Goal: Information Seeking & Learning: Learn about a topic

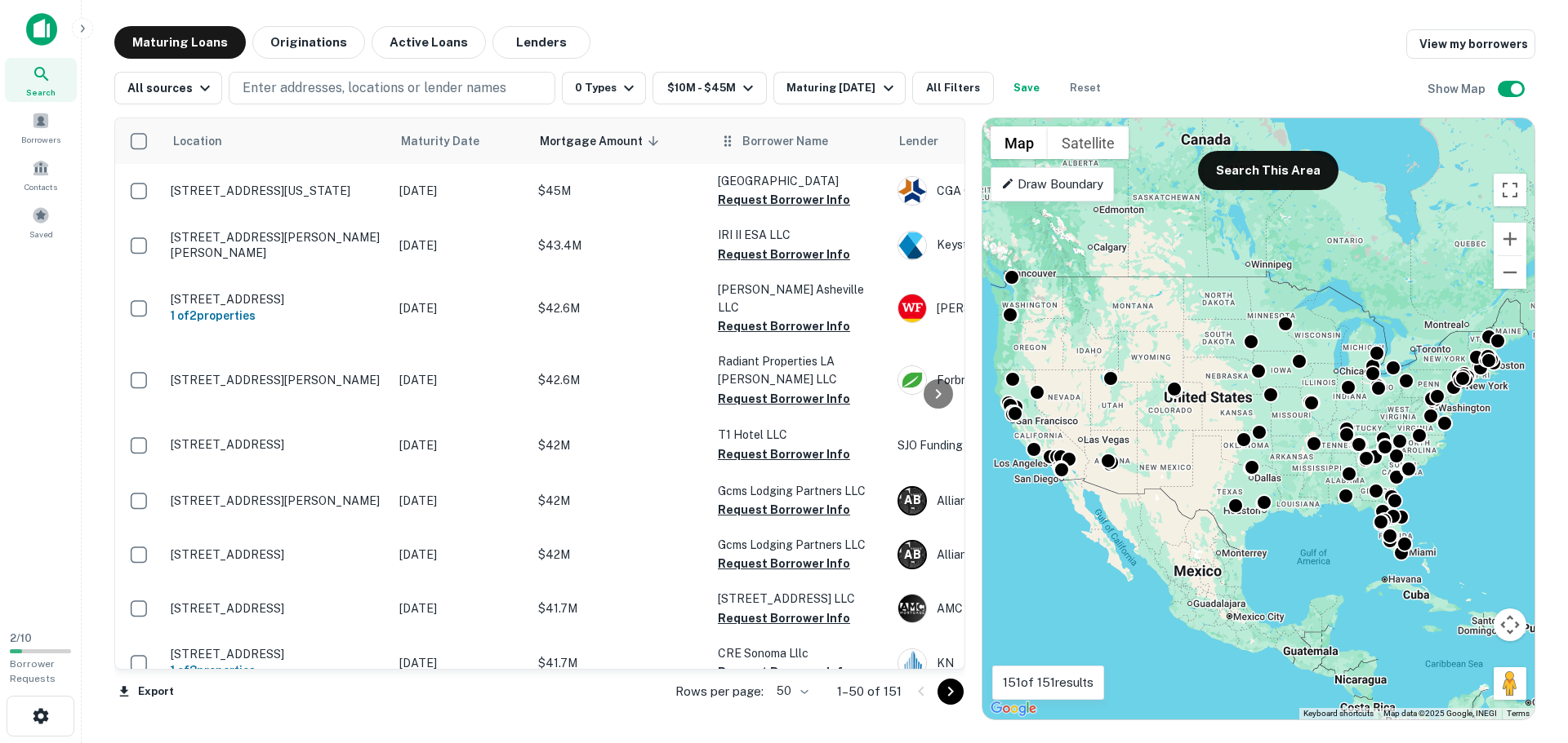
click at [786, 149] on span "Borrower Name" at bounding box center [785, 141] width 86 height 20
click at [732, 144] on icon at bounding box center [728, 141] width 17 height 20
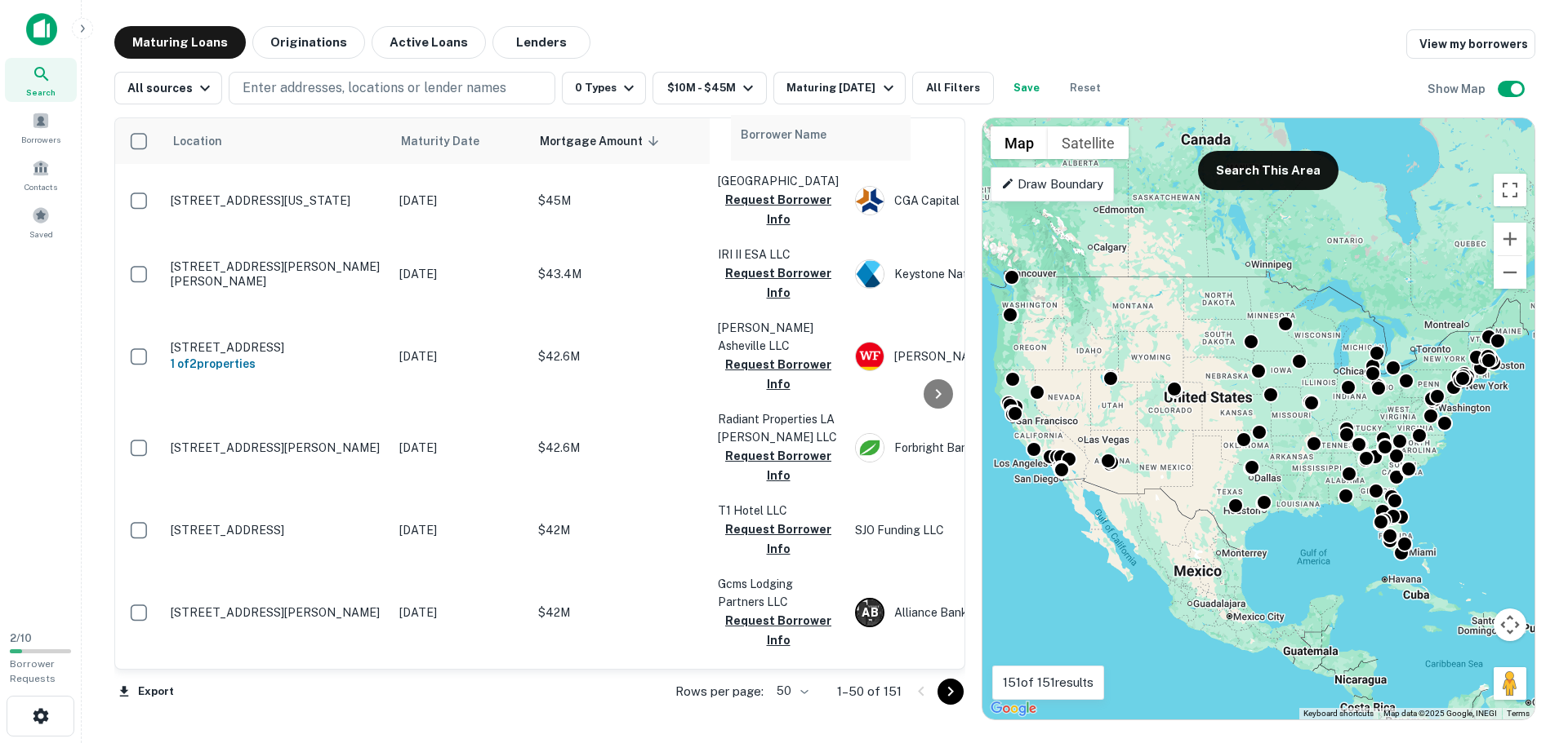
drag, startPoint x: 730, startPoint y: 144, endPoint x: 756, endPoint y: 141, distance: 26.2
click at [756, 141] on tr "Location Maturity Date Mortgage Amount sorted descending Borrower Name Lender P…" at bounding box center [1241, 141] width 2253 height 45
click at [815, 144] on div "Borrower Name" at bounding box center [796, 138] width 160 height 20
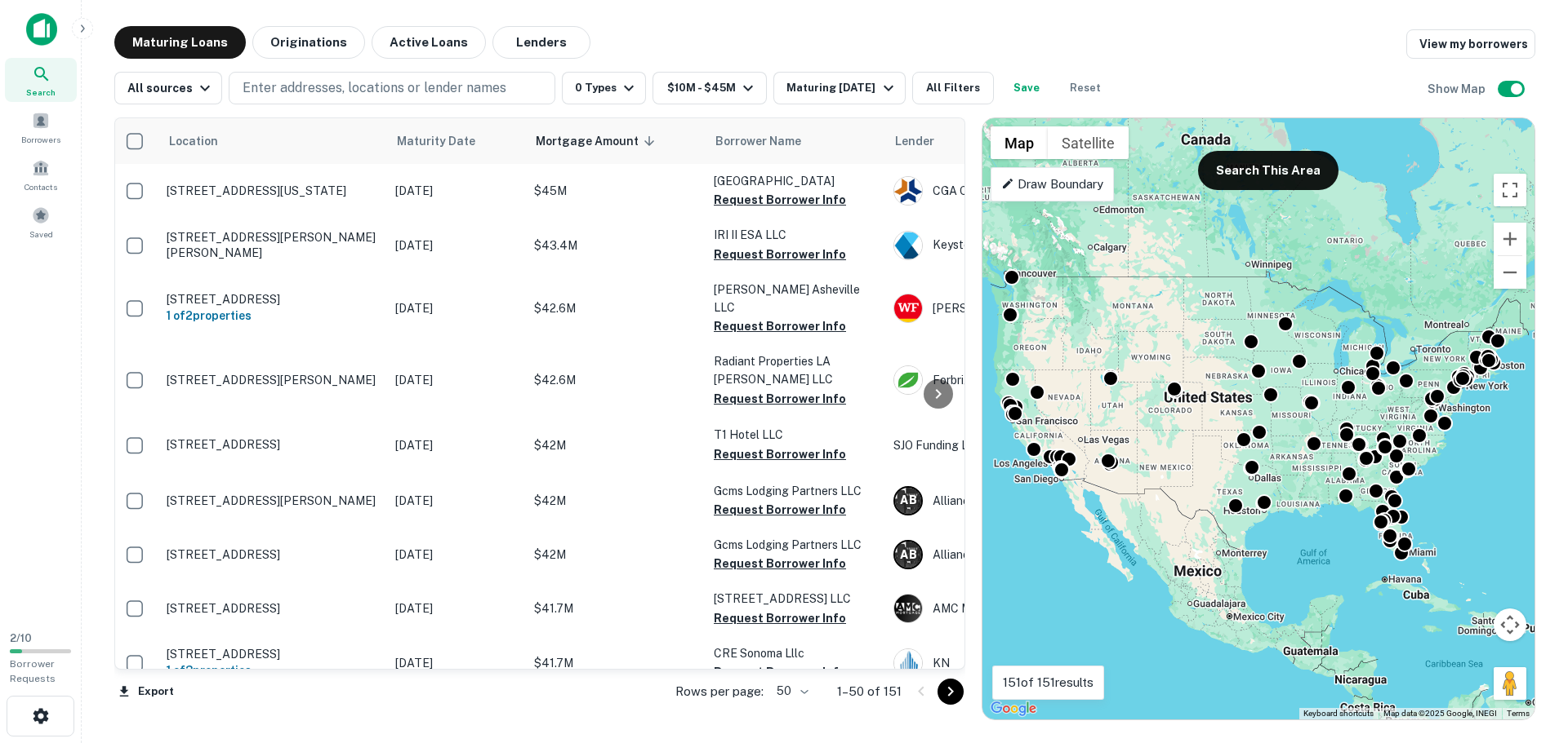
click at [801, 144] on span "Borrower Name" at bounding box center [758, 141] width 86 height 20
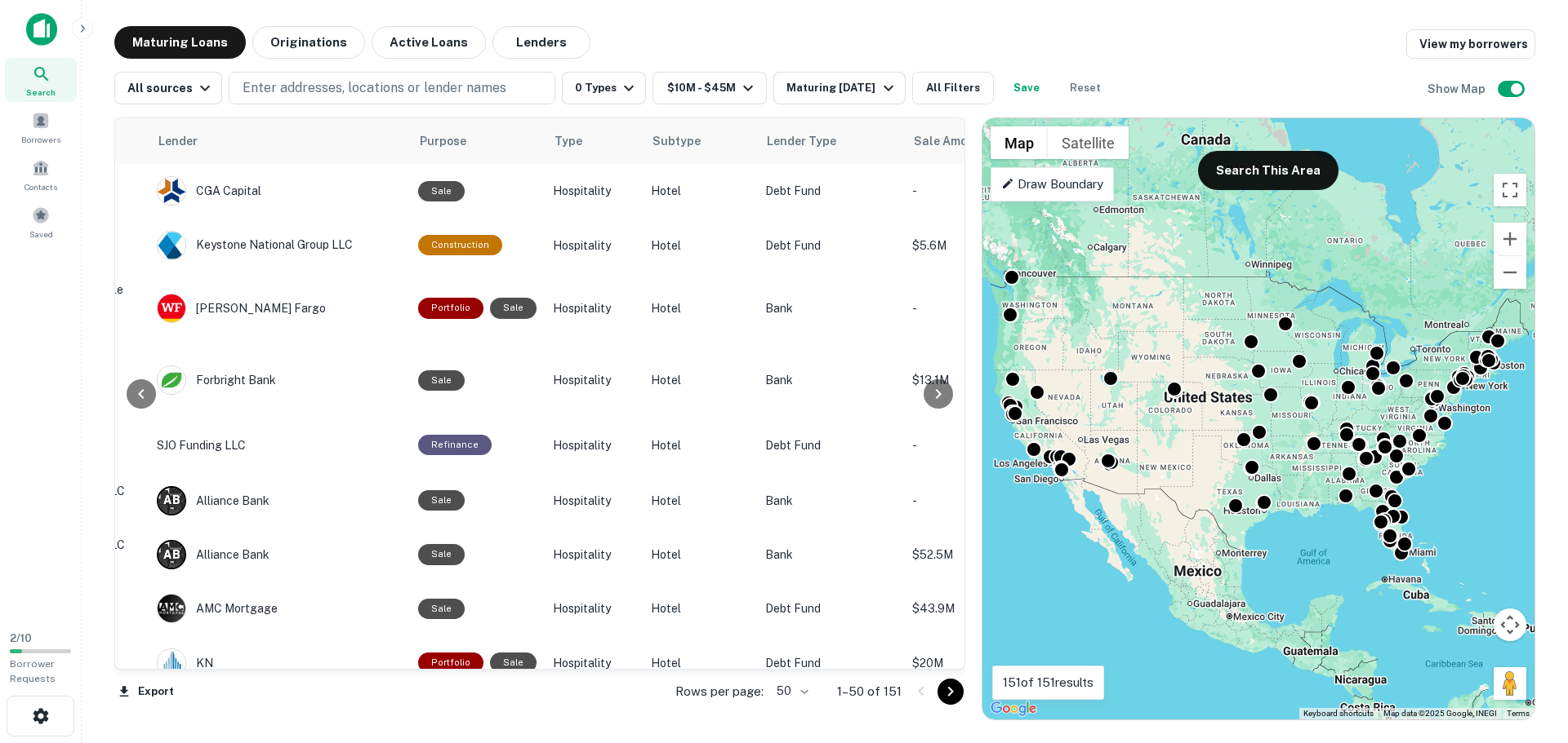
scroll to position [0, 737]
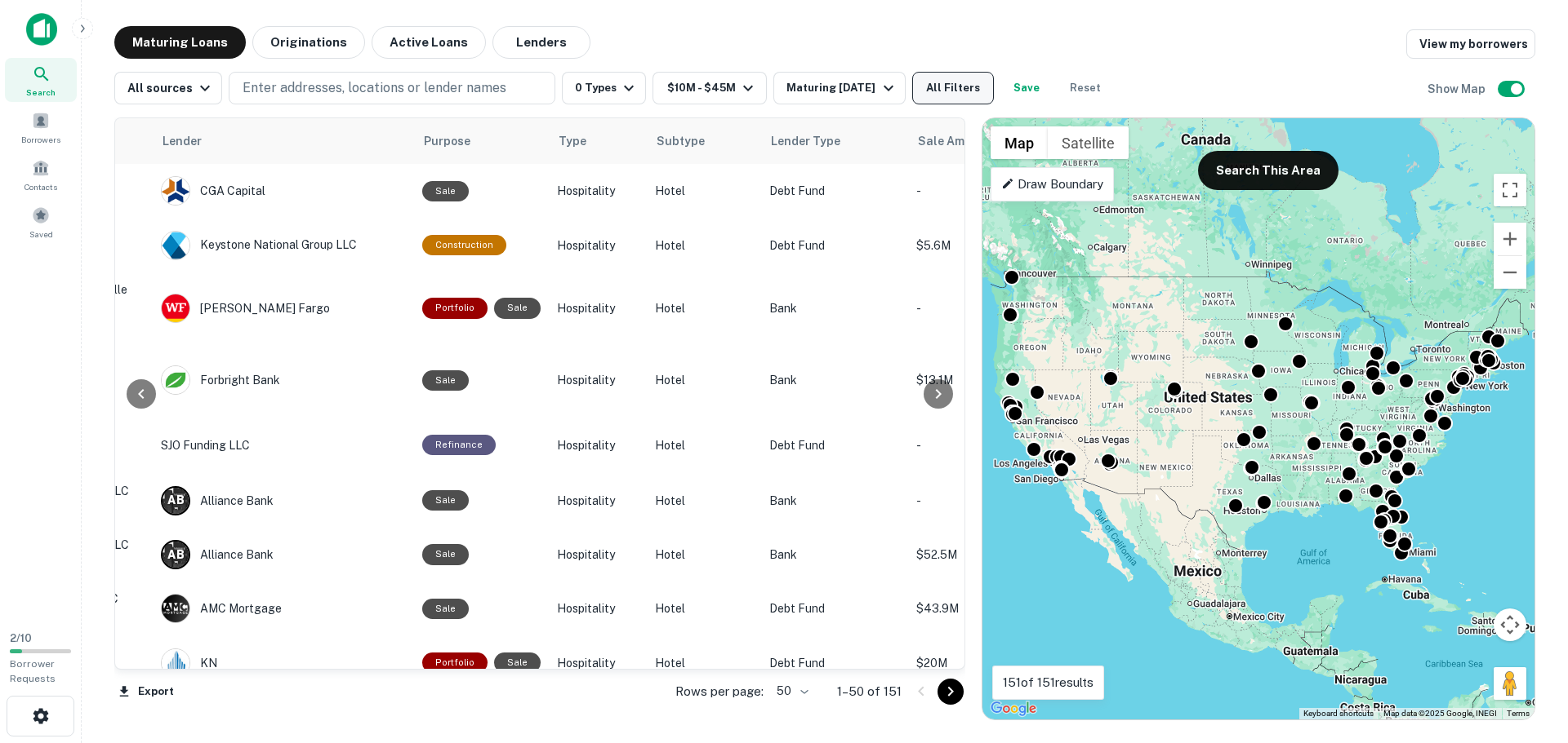
click at [935, 90] on button "All Filters" at bounding box center [953, 88] width 82 height 32
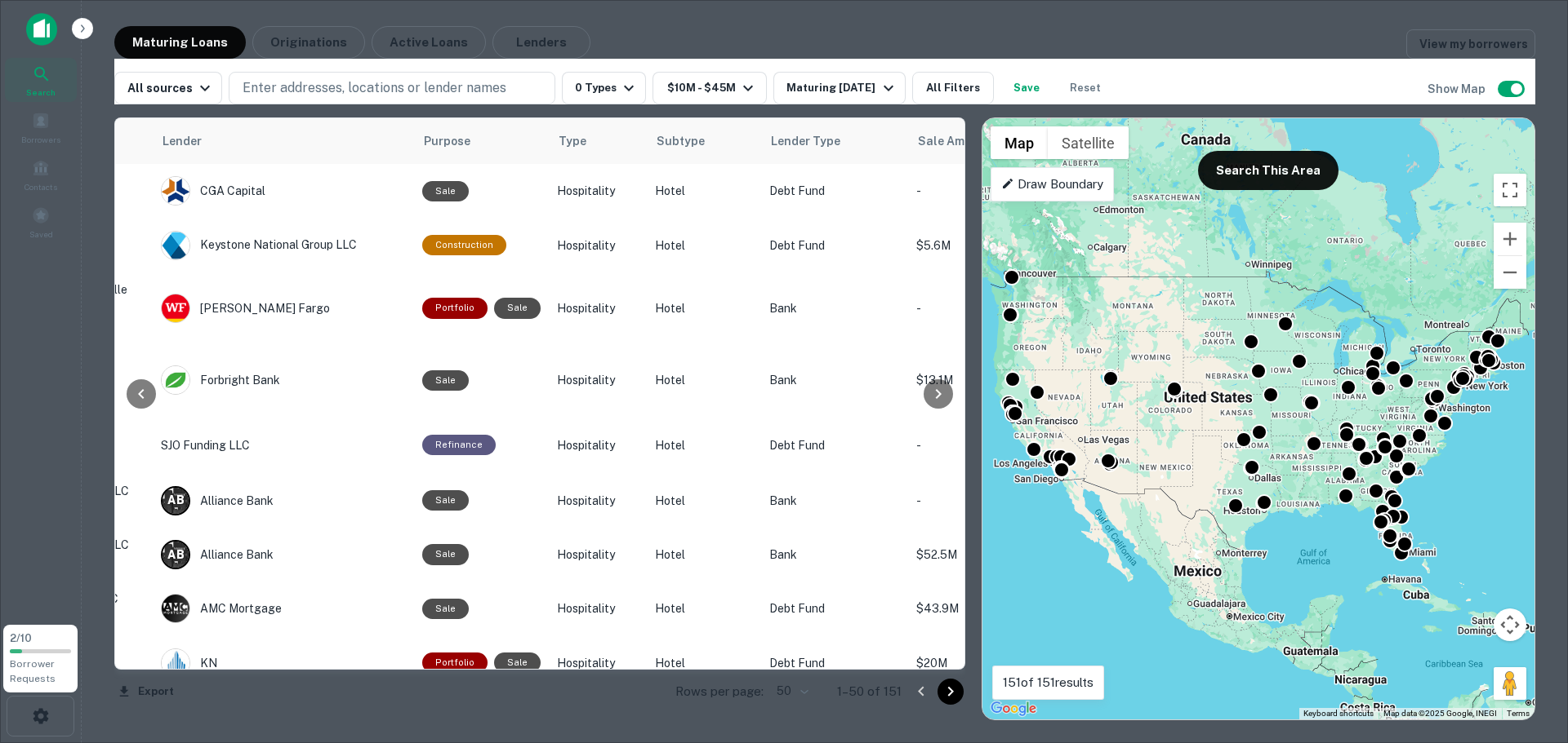
scroll to position [653, 0]
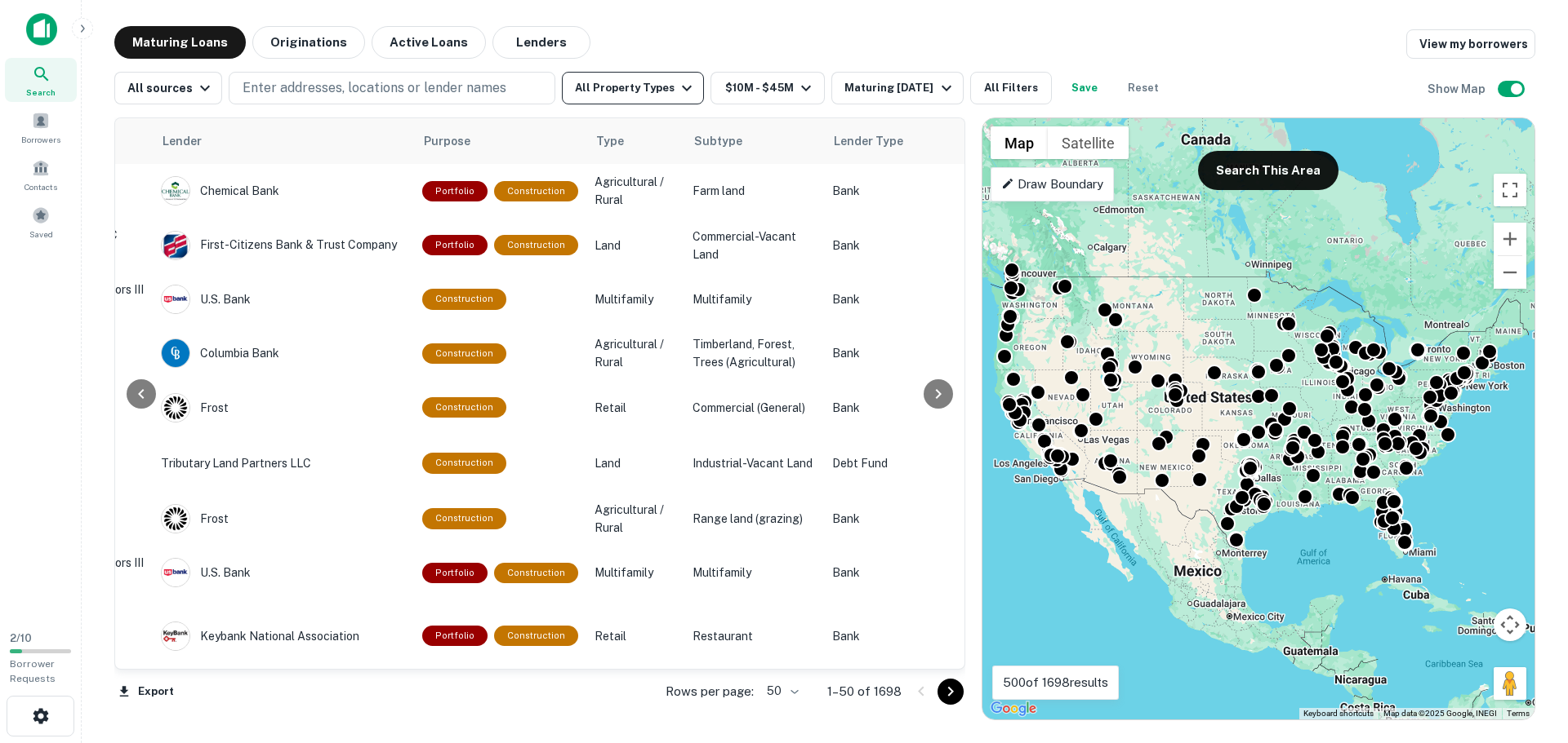
click at [652, 85] on button "All Property Types" at bounding box center [633, 88] width 142 height 32
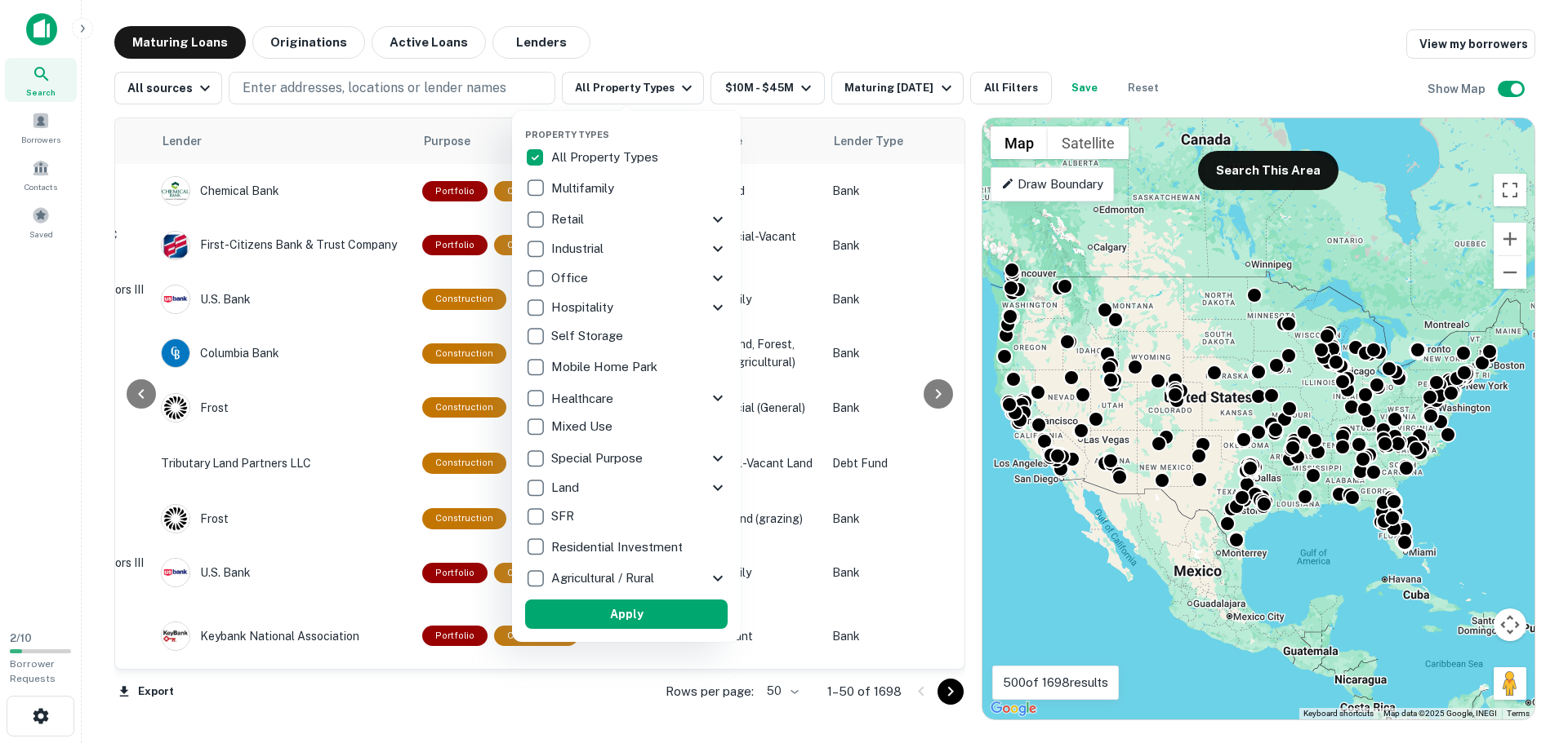
click at [714, 304] on icon at bounding box center [718, 307] width 20 height 20
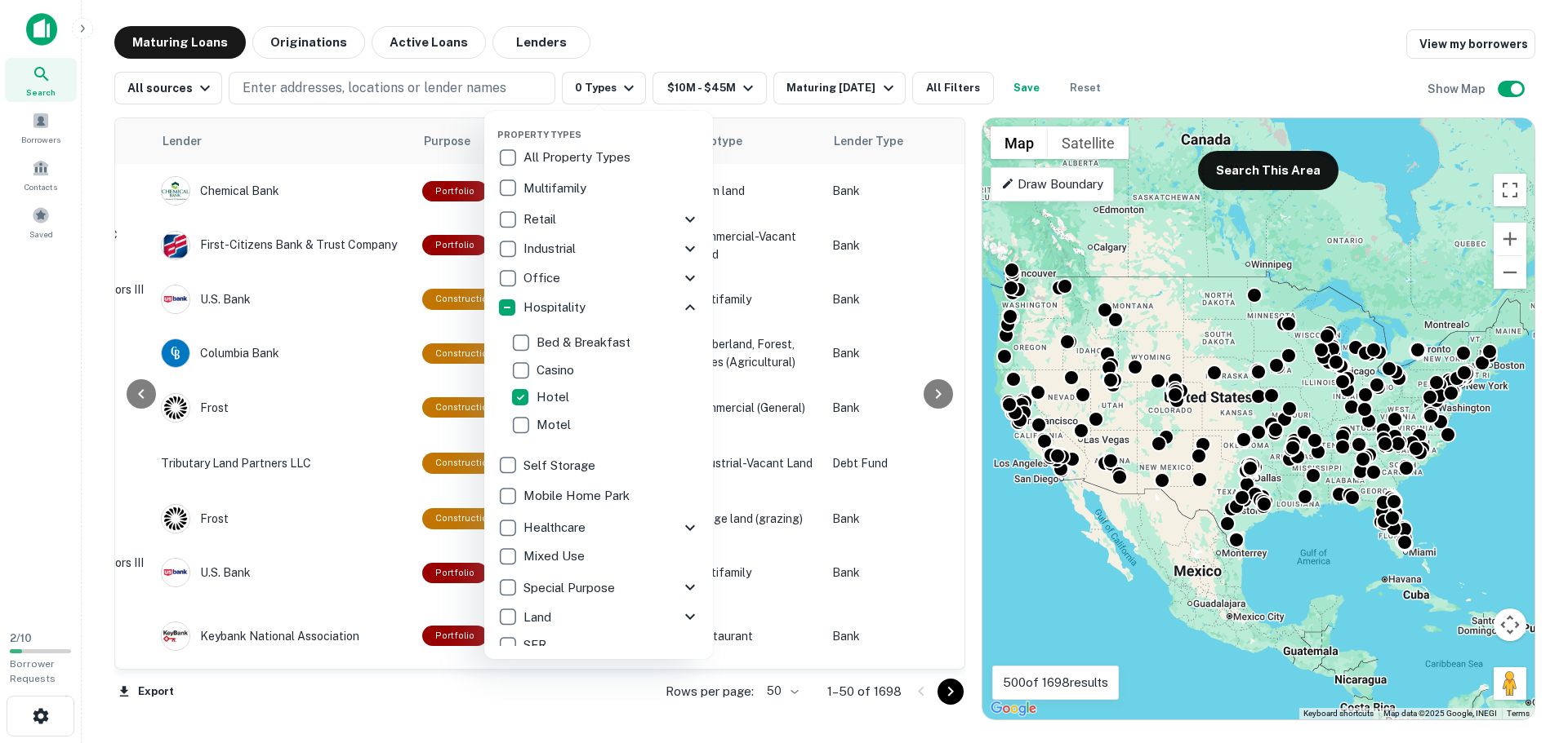
click at [680, 302] on icon at bounding box center [690, 307] width 20 height 20
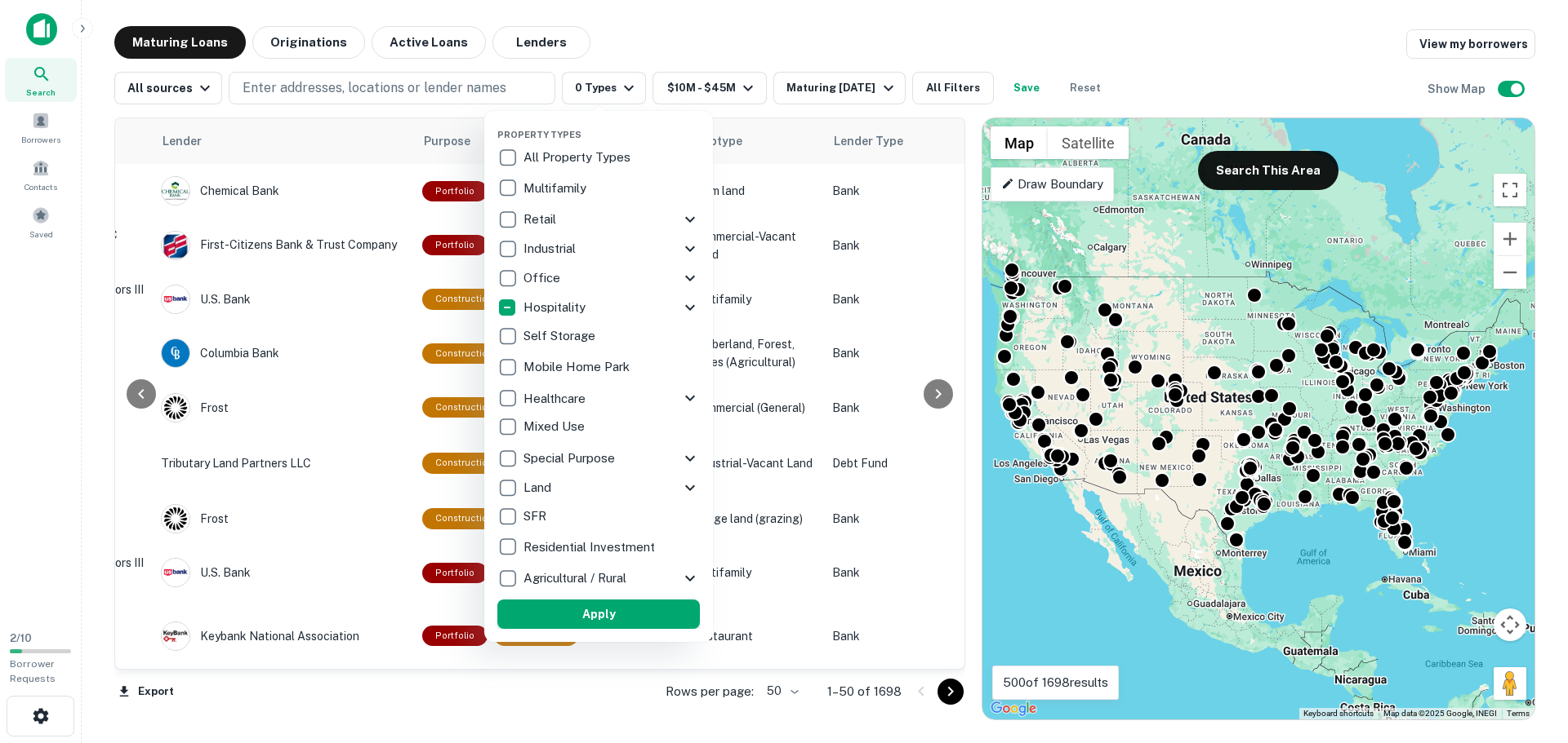
click at [594, 628] on button "Apply" at bounding box center [598, 615] width 203 height 30
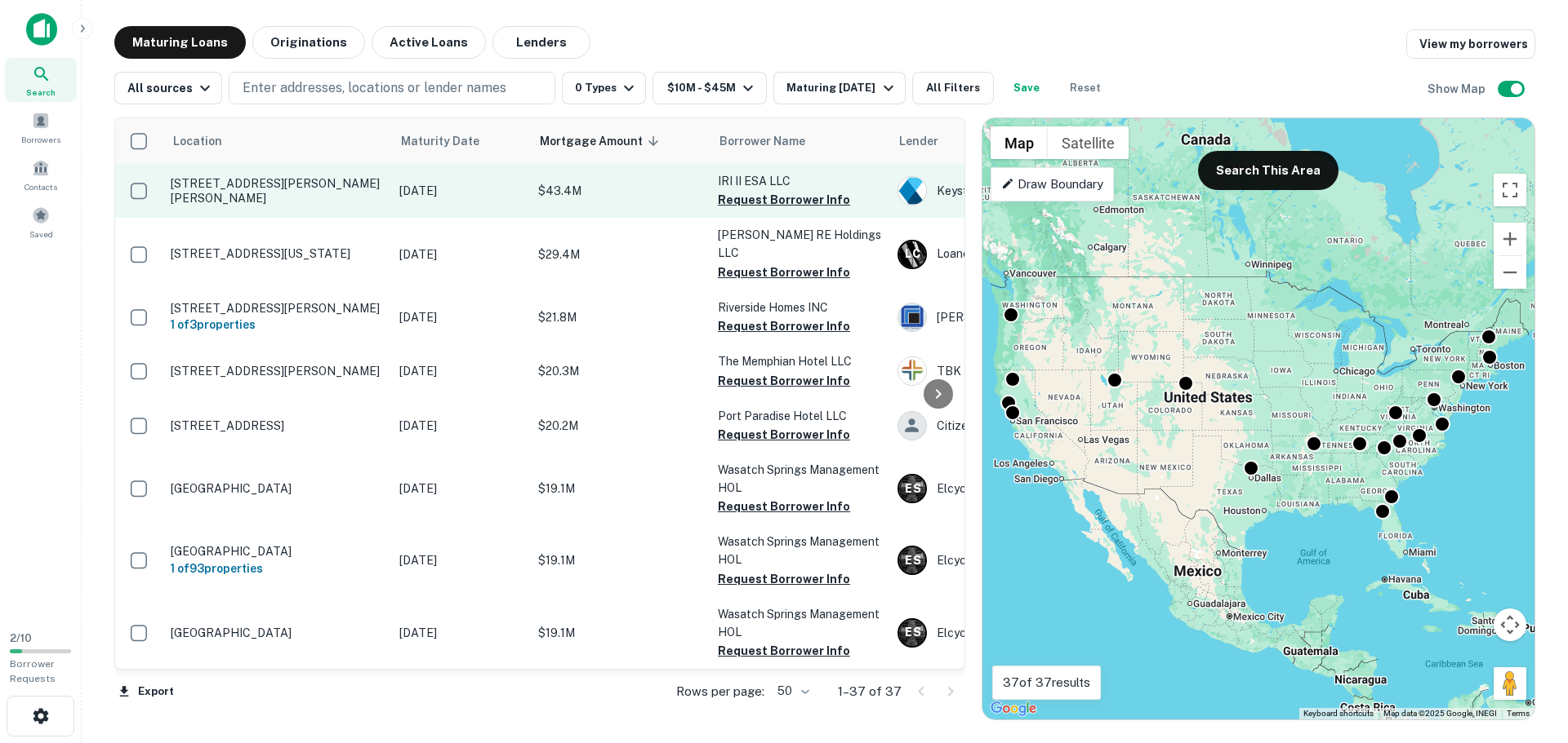
click at [241, 183] on p "[STREET_ADDRESS][PERSON_NAME][PERSON_NAME]" at bounding box center [276, 191] width 213 height 30
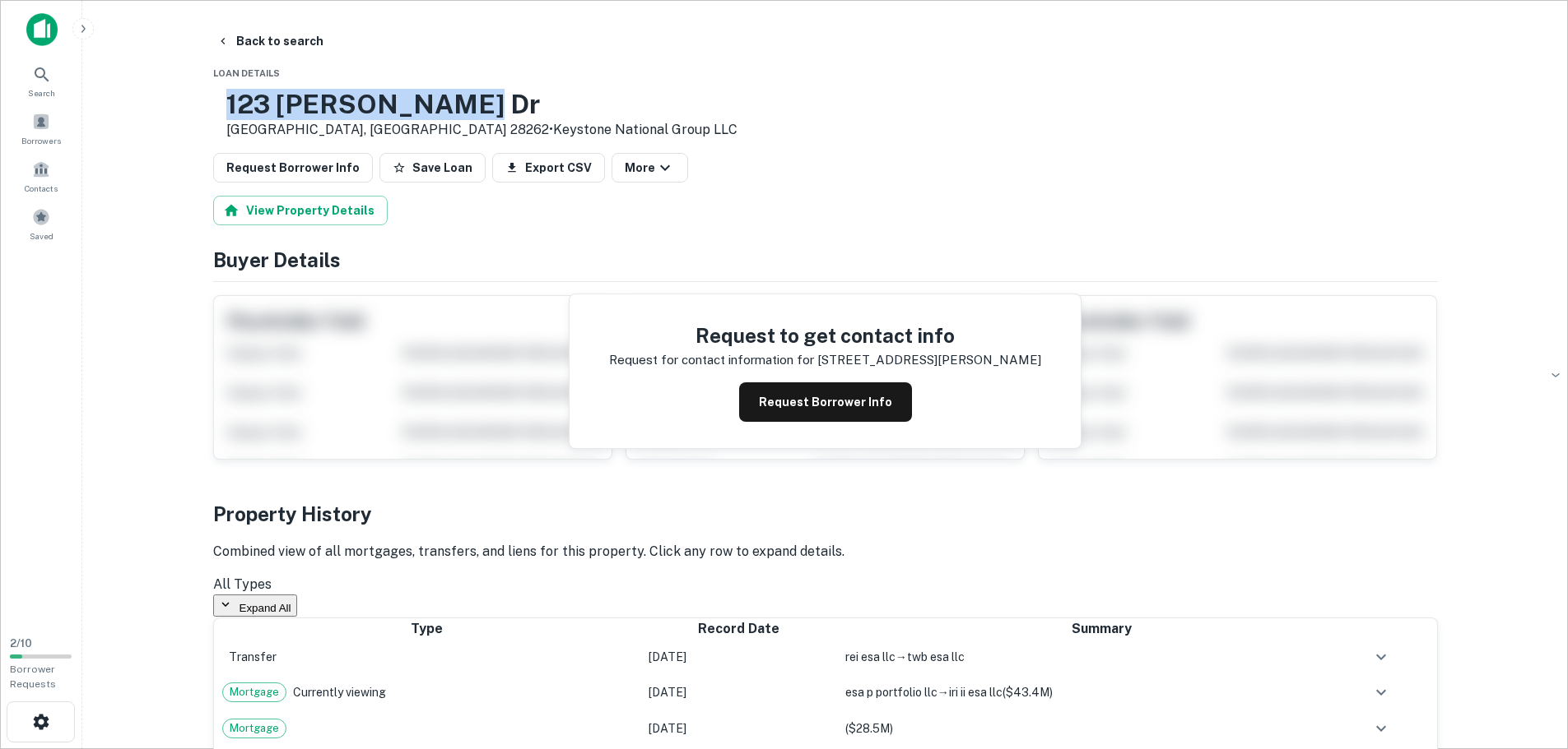
drag, startPoint x: 281, startPoint y: 106, endPoint x: 564, endPoint y: 108, distance: 283.0
click at [564, 108] on h3 "123 [PERSON_NAME] Dr" at bounding box center [482, 105] width 511 height 32
copy h3 "123 [PERSON_NAME] Dr"
click at [278, 32] on button "Back to search" at bounding box center [270, 42] width 120 height 30
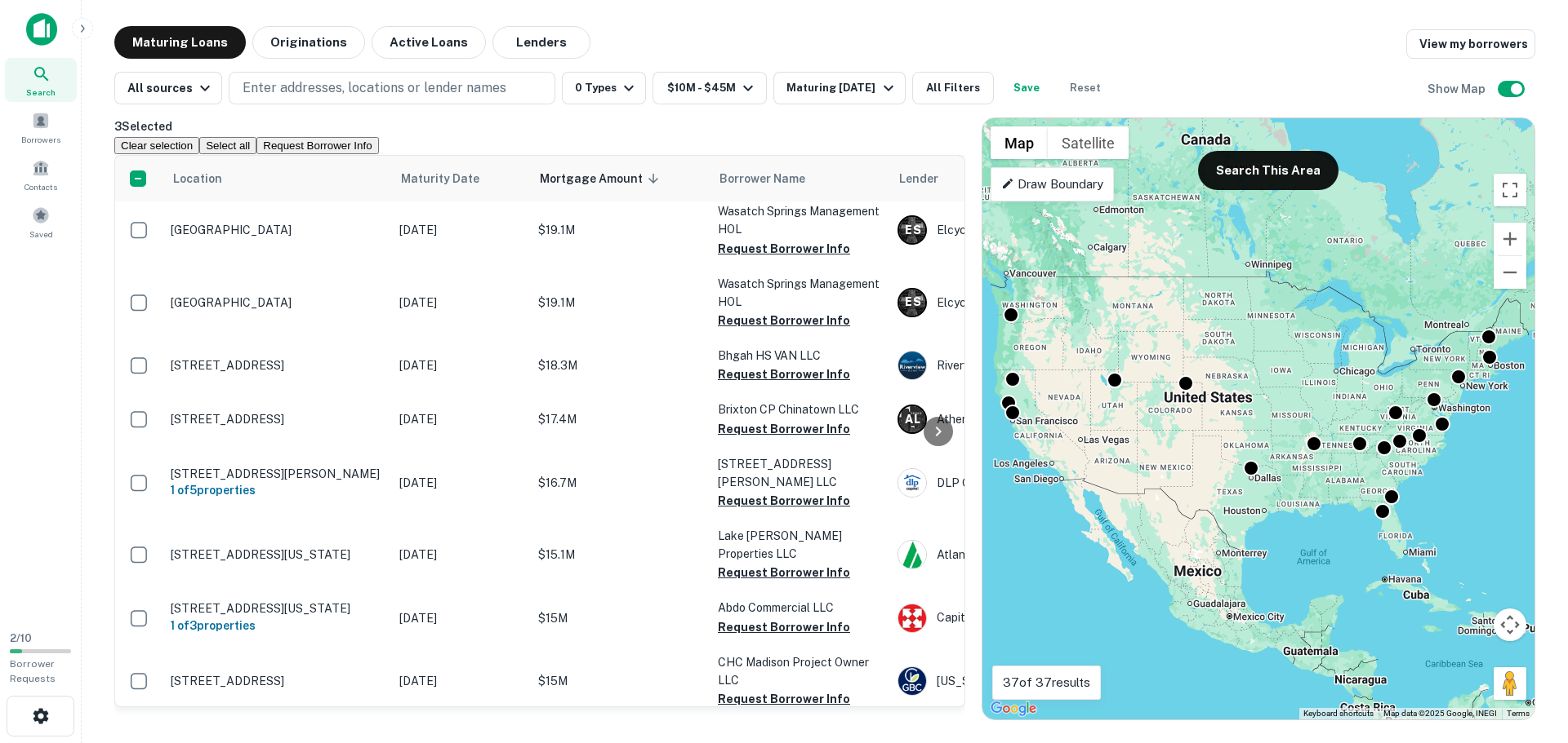
scroll to position [1837, 0]
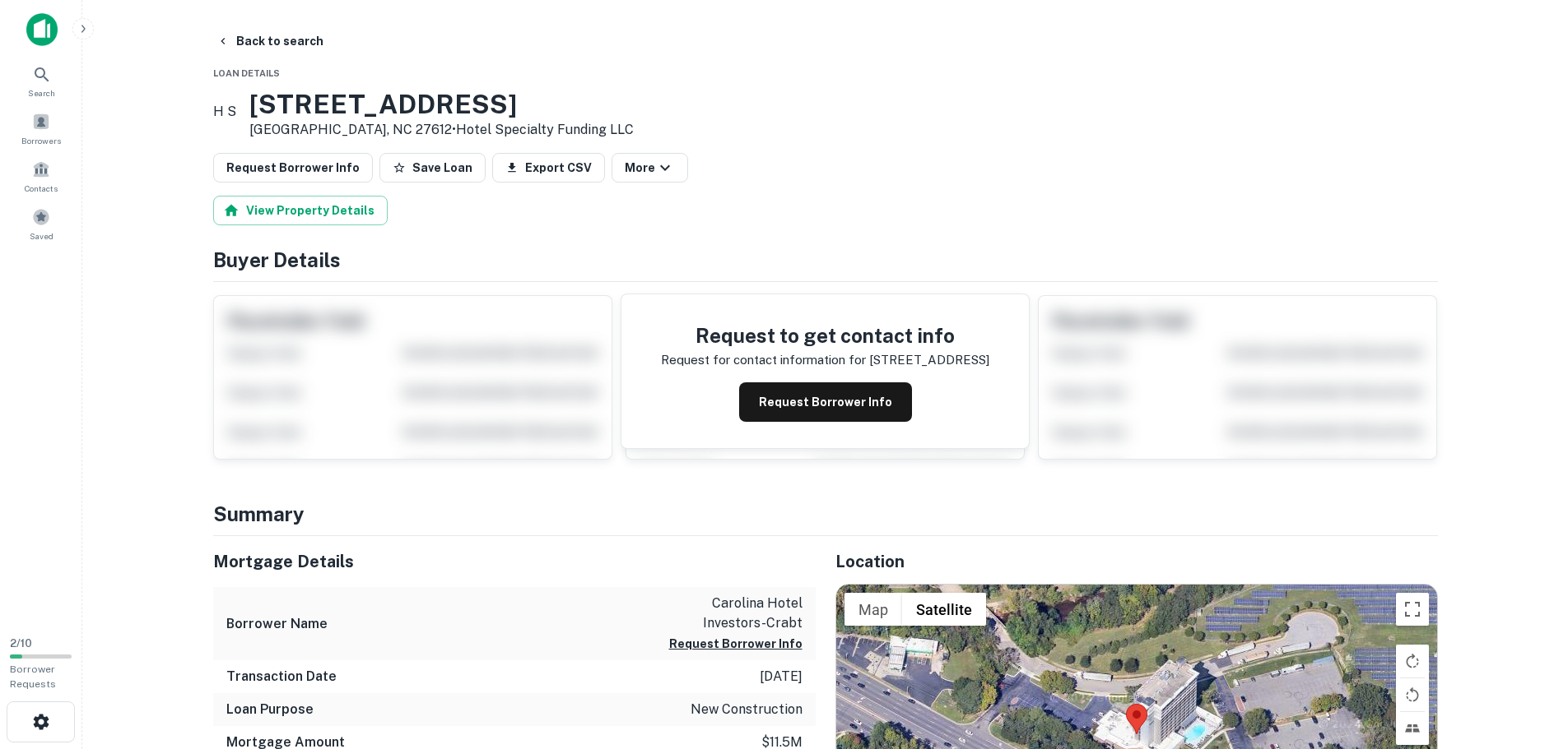
drag, startPoint x: 287, startPoint y: 107, endPoint x: 567, endPoint y: 108, distance: 280.0
click at [567, 108] on h3 "[STREET_ADDRESS]" at bounding box center [441, 105] width 384 height 32
copy h3 "[STREET_ADDRESS]"
click at [308, 48] on button "Back to search" at bounding box center [270, 42] width 120 height 30
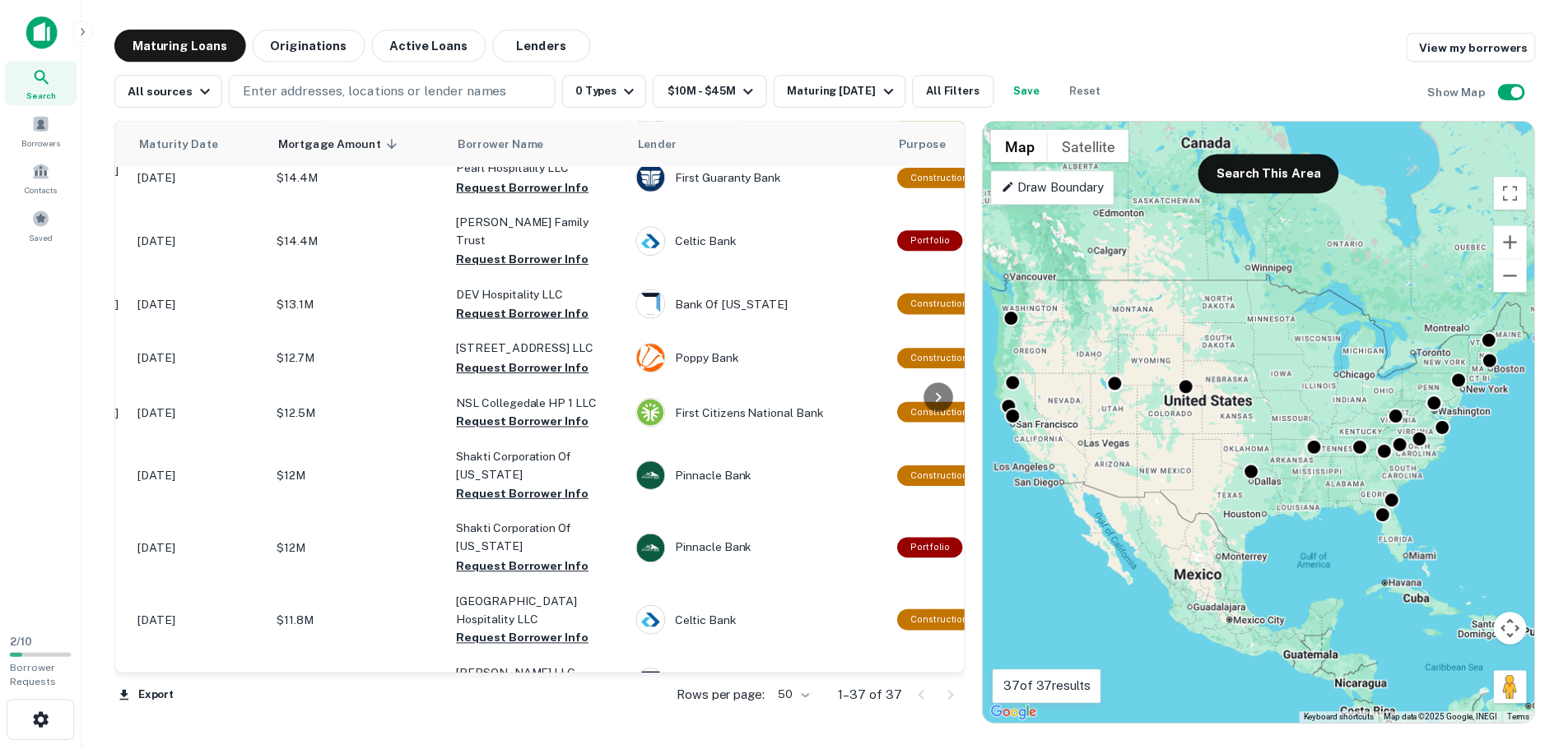
scroll to position [1852, 0]
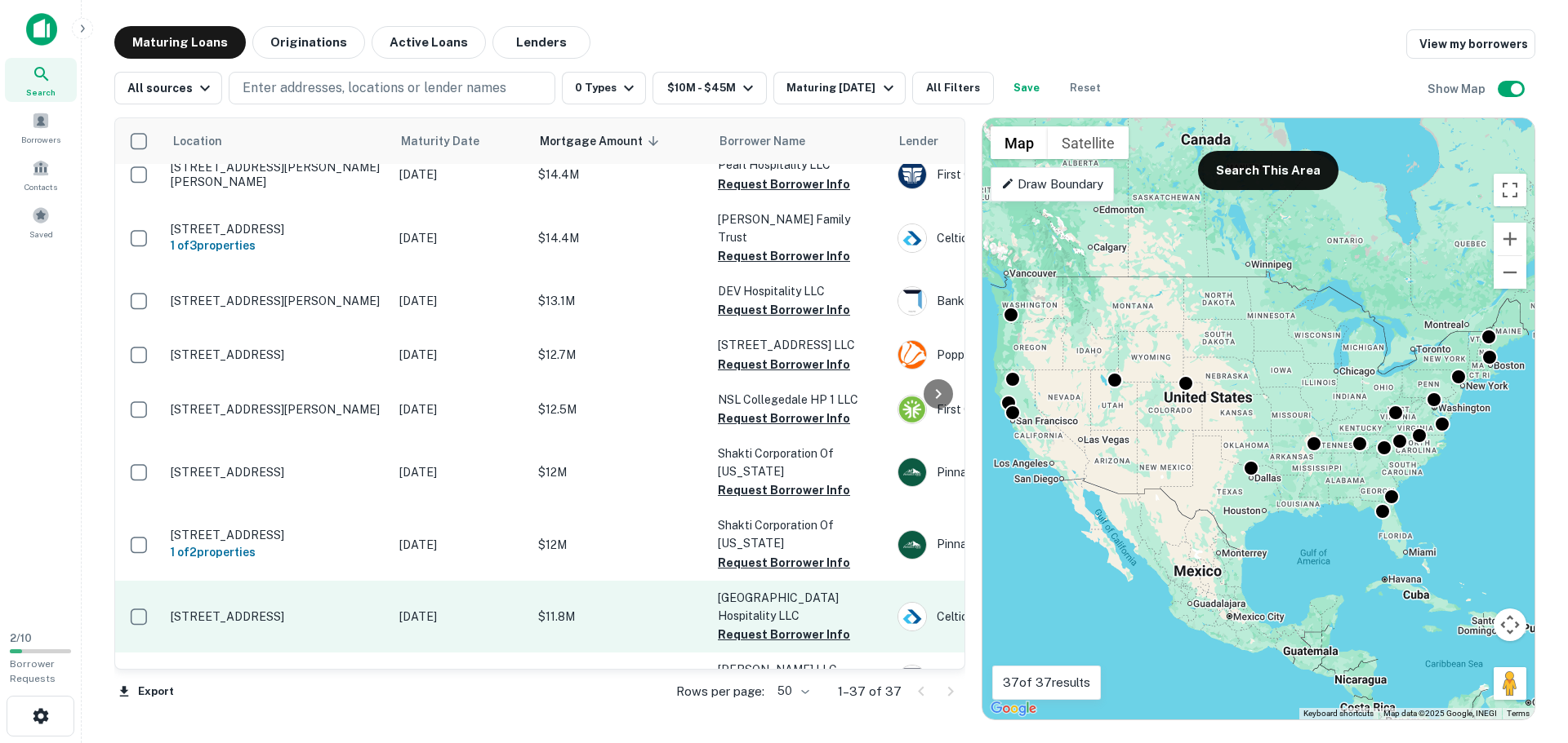
click at [293, 610] on p "[STREET_ADDRESS]" at bounding box center [276, 617] width 213 height 15
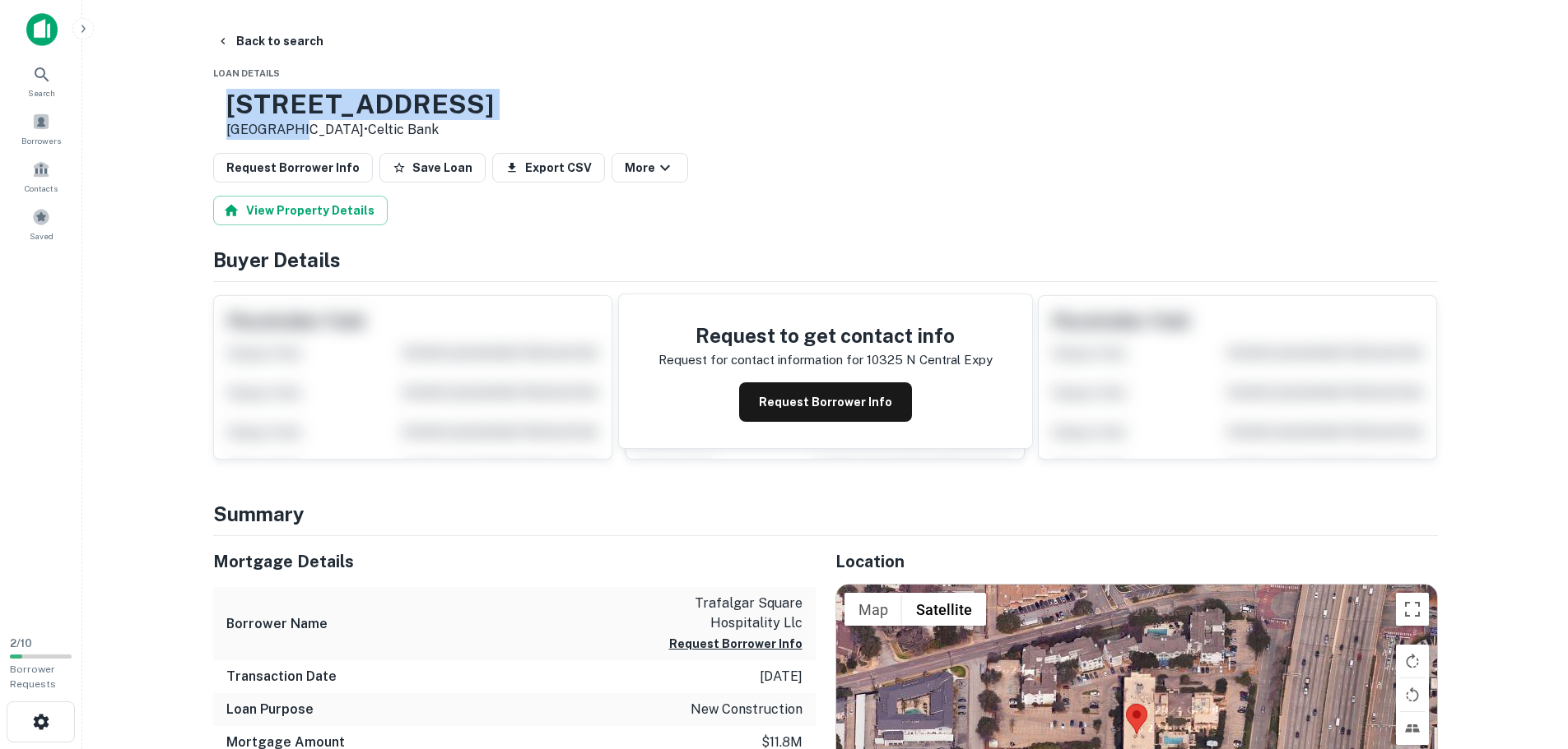
drag, startPoint x: 284, startPoint y: 107, endPoint x: 337, endPoint y: 131, distance: 58.2
click at [337, 131] on div "[STREET_ADDRESS] • Celtic Bank" at bounding box center [360, 114] width 268 height 51
copy div "[STREET_ADDRESS]"
click at [219, 38] on icon "button" at bounding box center [223, 41] width 13 height 13
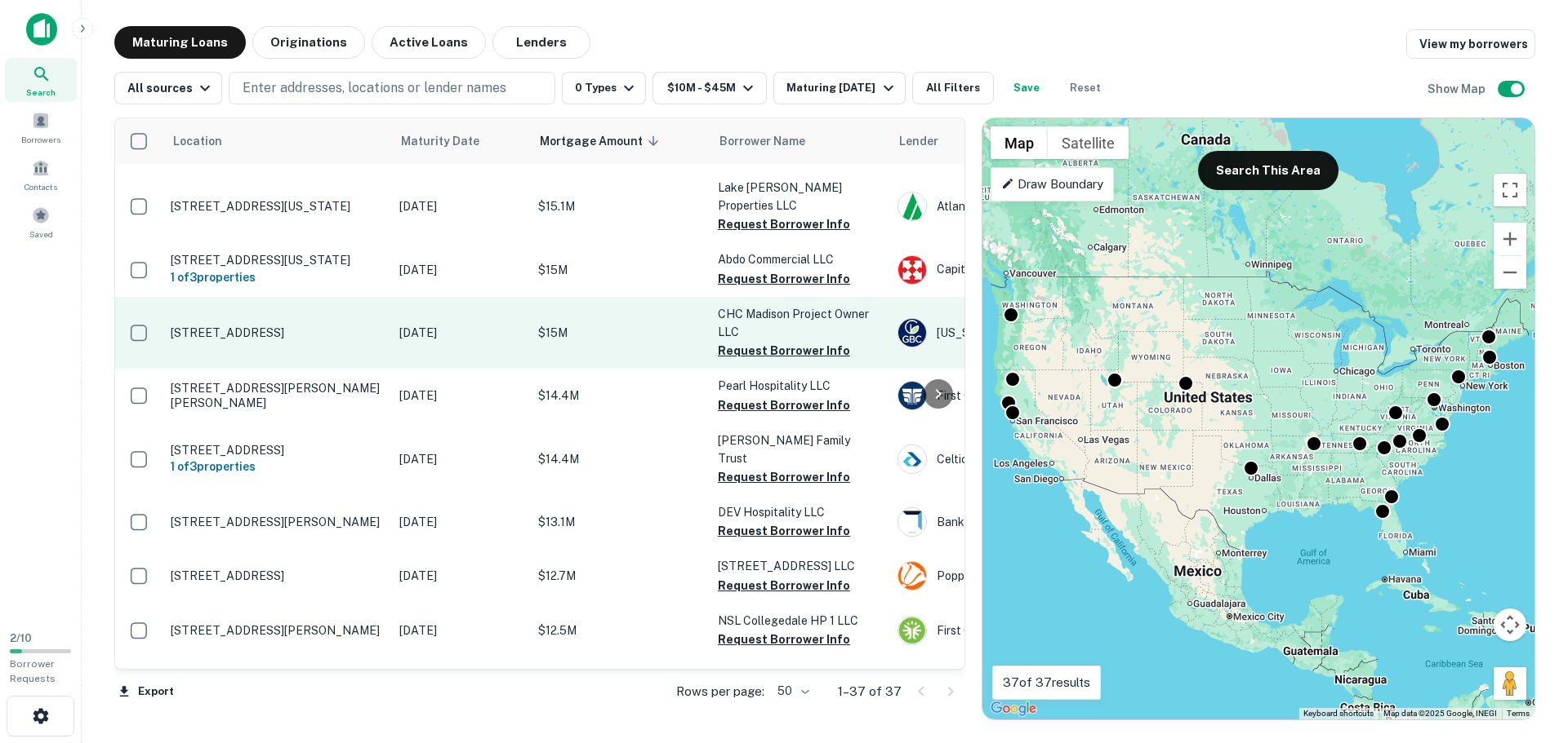
scroll to position [1837, 0]
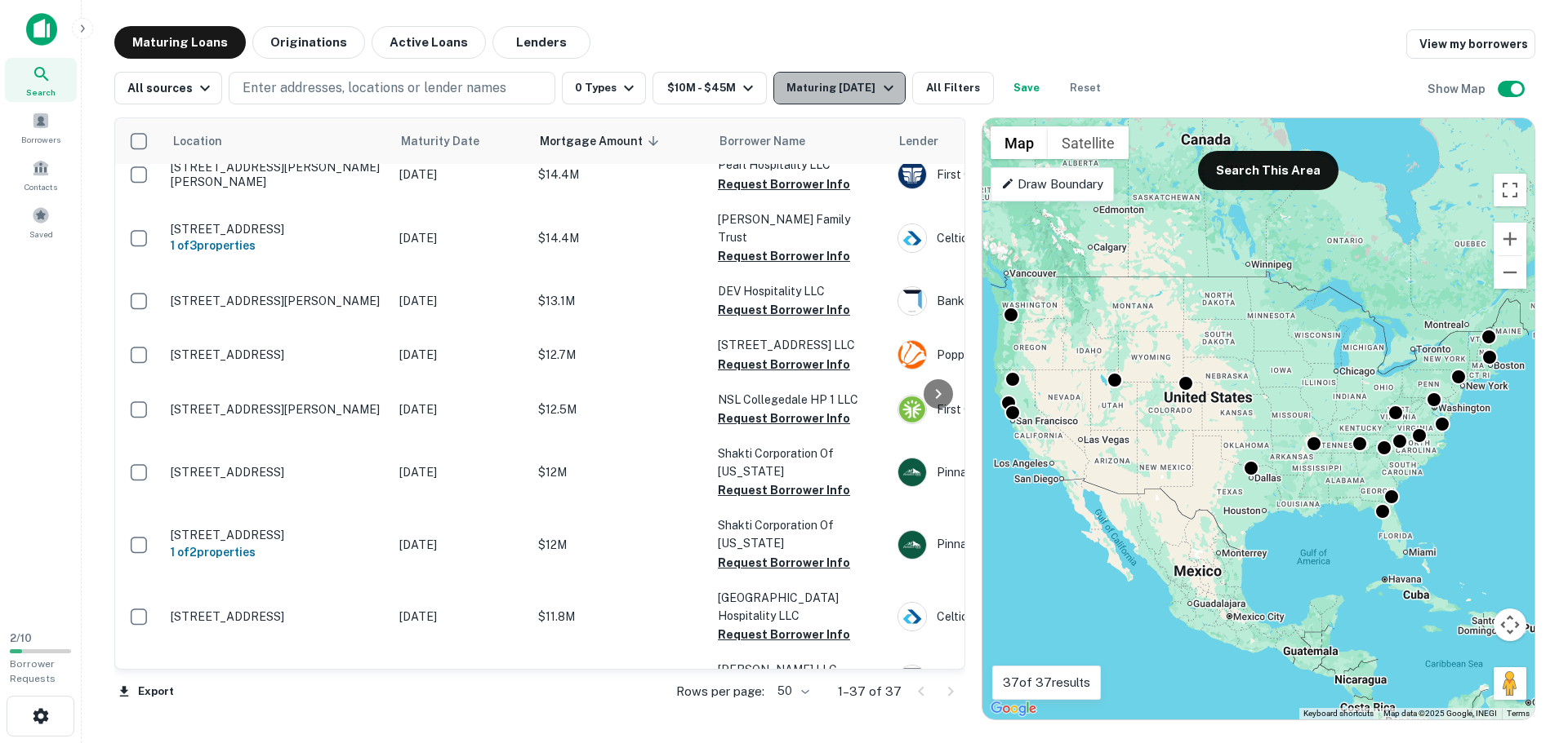
click at [868, 93] on div "Maturing [DATE]" at bounding box center [842, 88] width 111 height 20
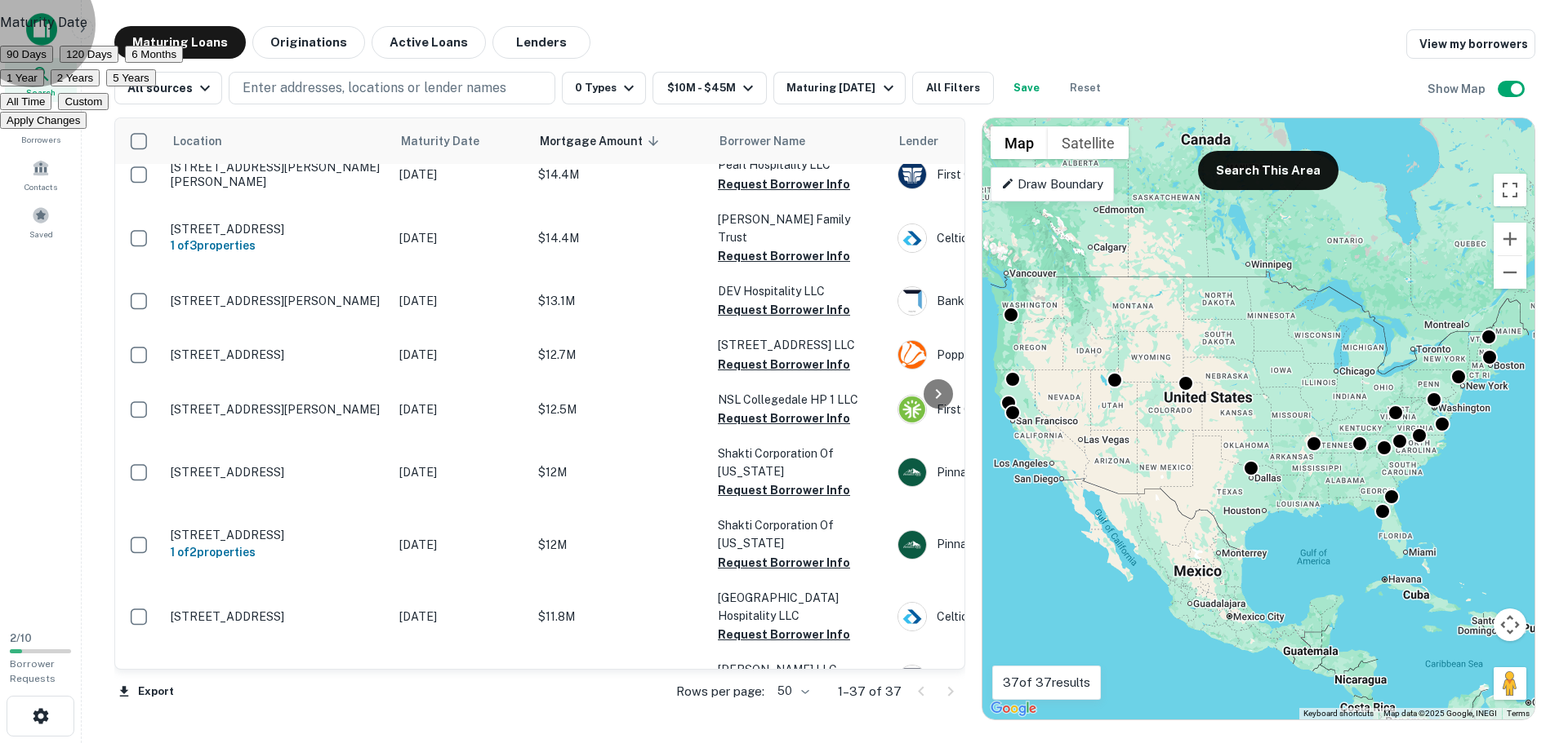
click at [99, 87] on button "2 Years" at bounding box center [74, 78] width 49 height 17
click at [108, 110] on button "Custom" at bounding box center [83, 102] width 50 height 17
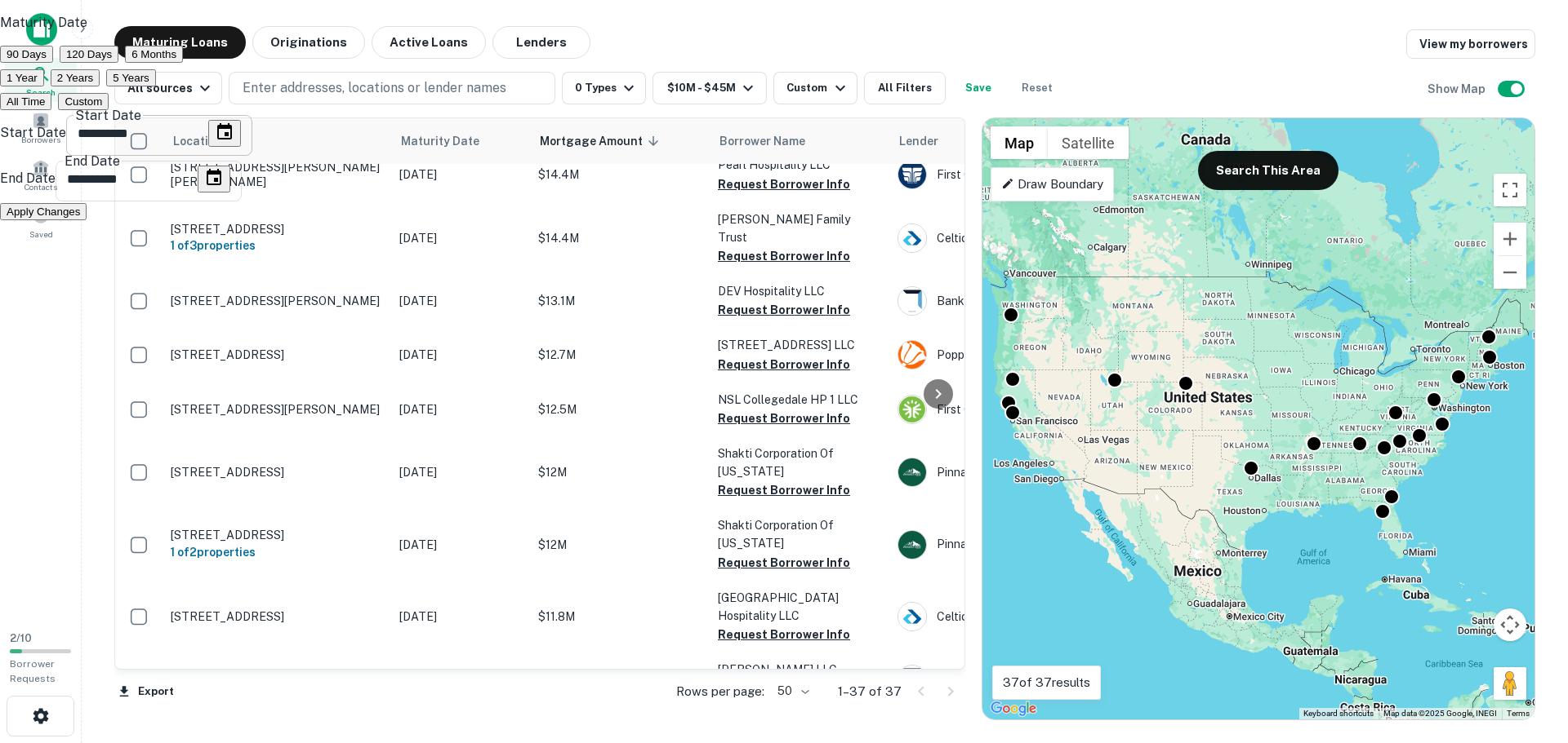
click at [234, 142] on icon "Choose date, selected date is Sep 26, 2025" at bounding box center [225, 132] width 20 height 20
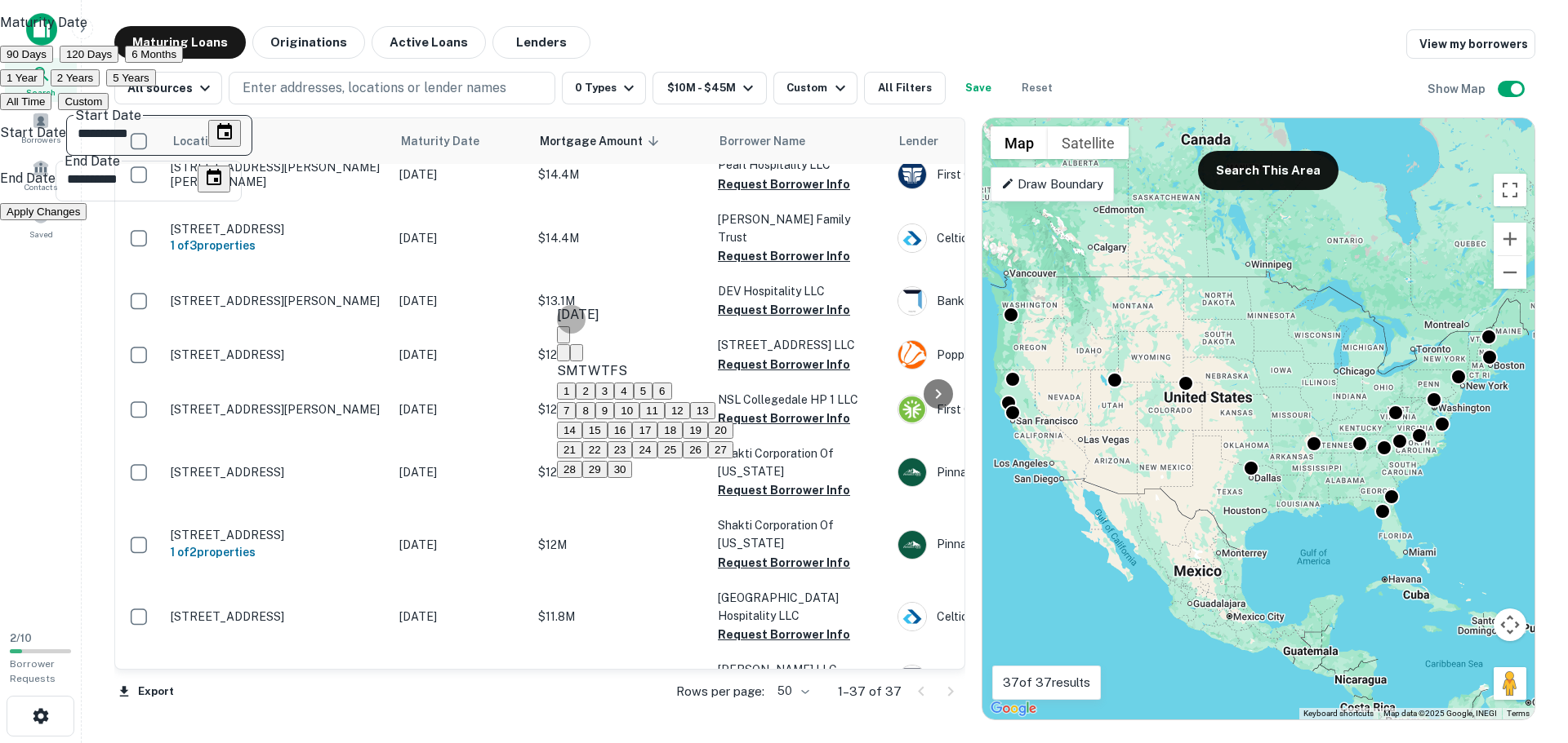
click at [563, 339] on icon "calendar view is open, switch to year view" at bounding box center [563, 339] width 0 height 0
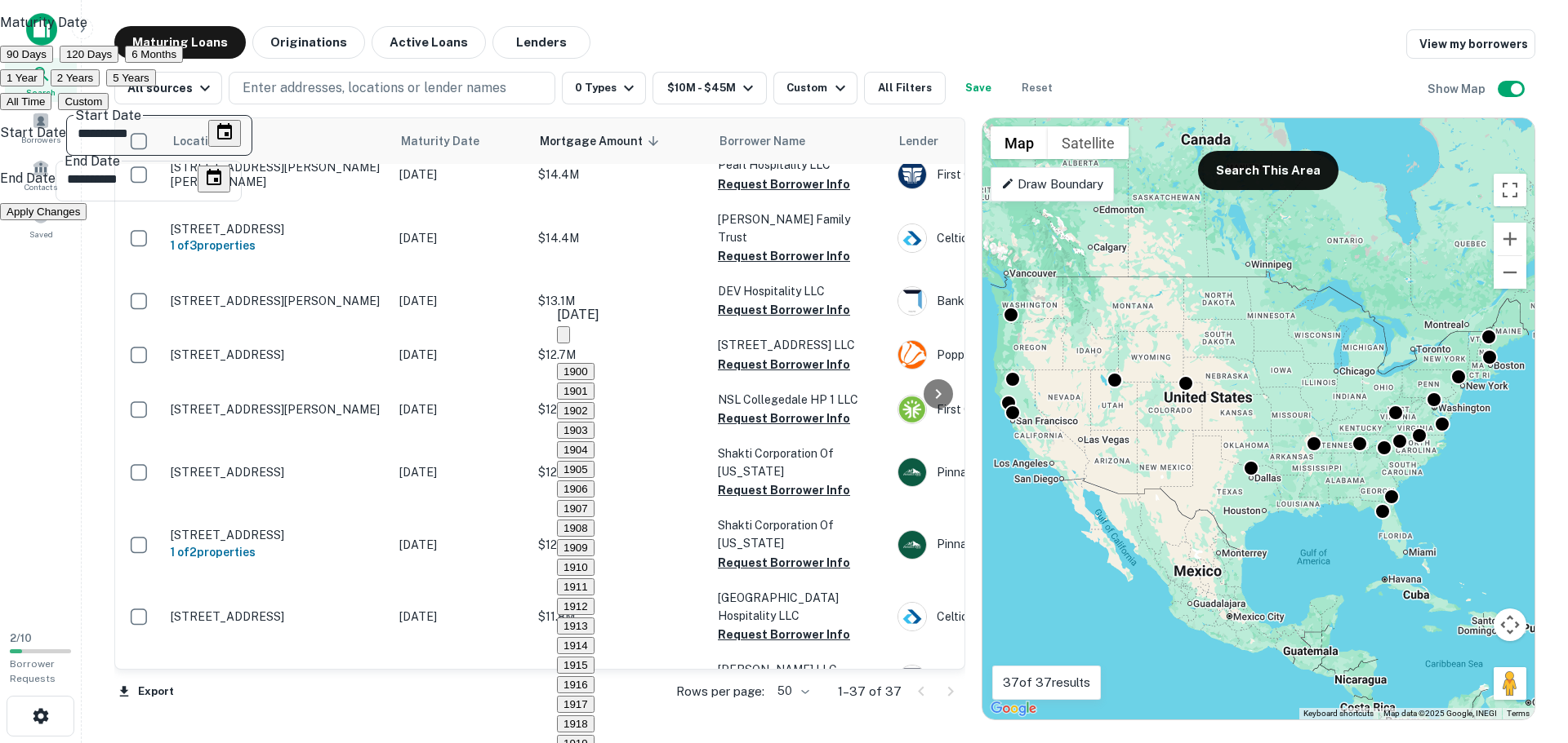
scroll to position [1511, 0]
type input "**********"
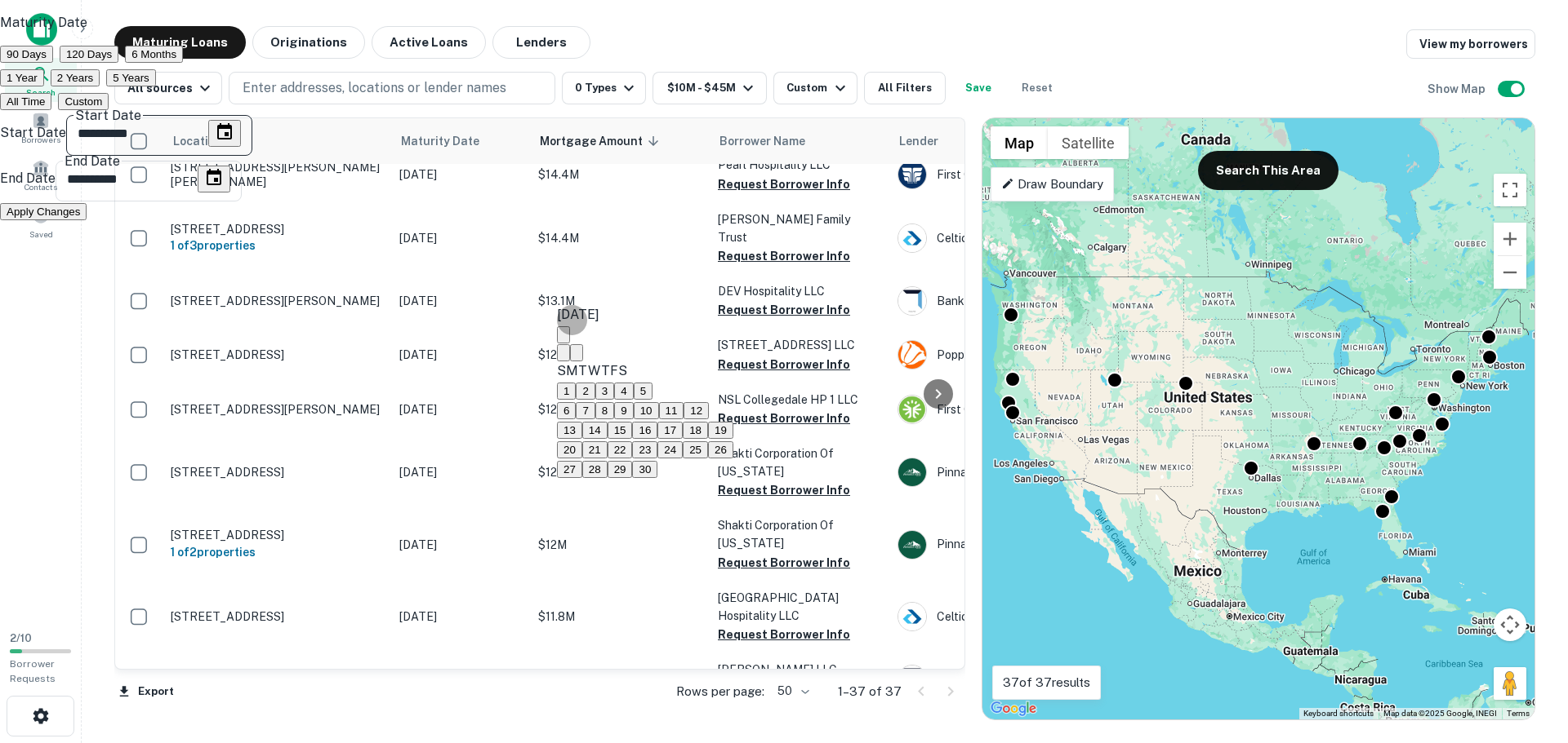
click at [734, 459] on button "26" at bounding box center [720, 450] width 26 height 17
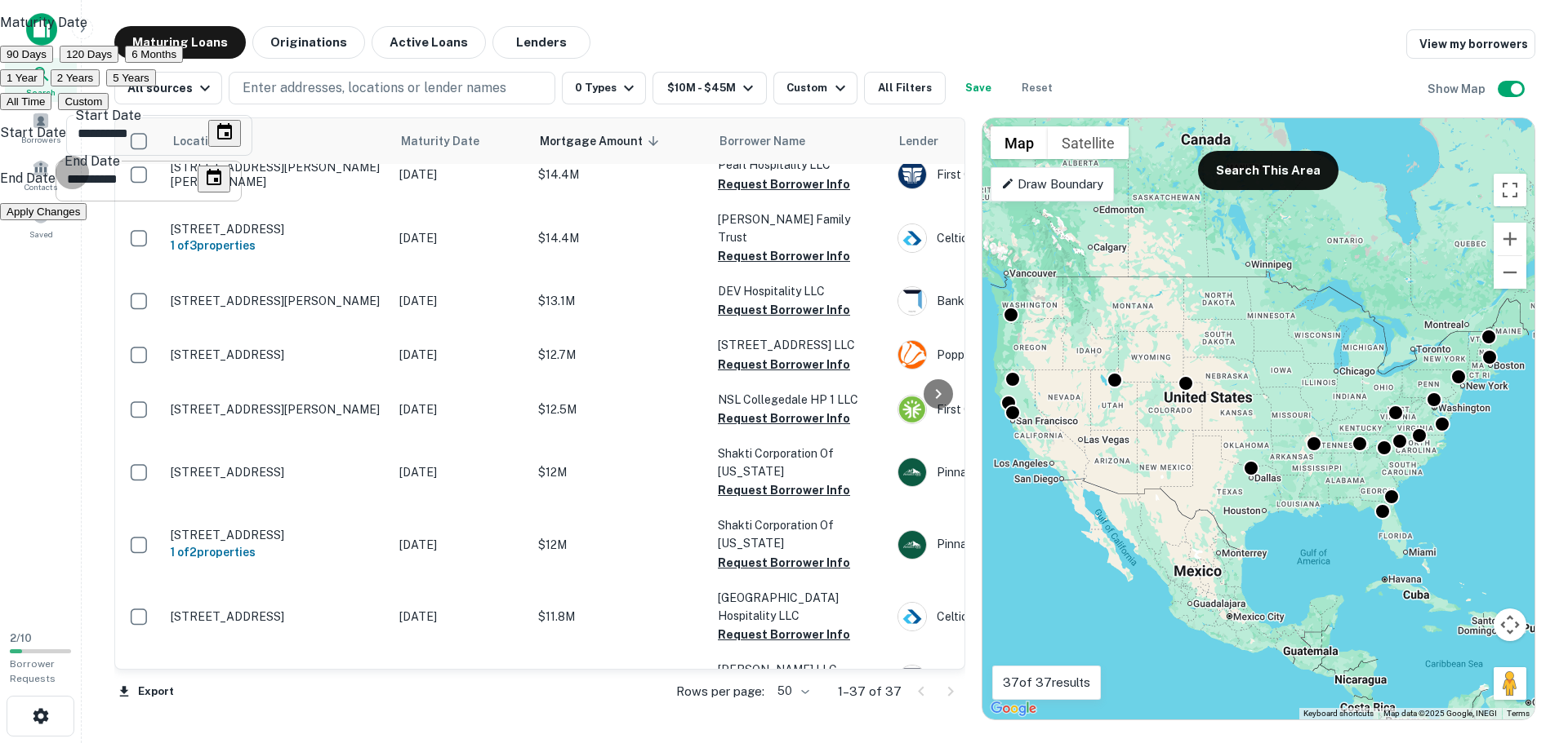
click at [230, 193] on button "Choose date, selected date is Mar 25, 2026" at bounding box center [213, 179] width 32 height 27
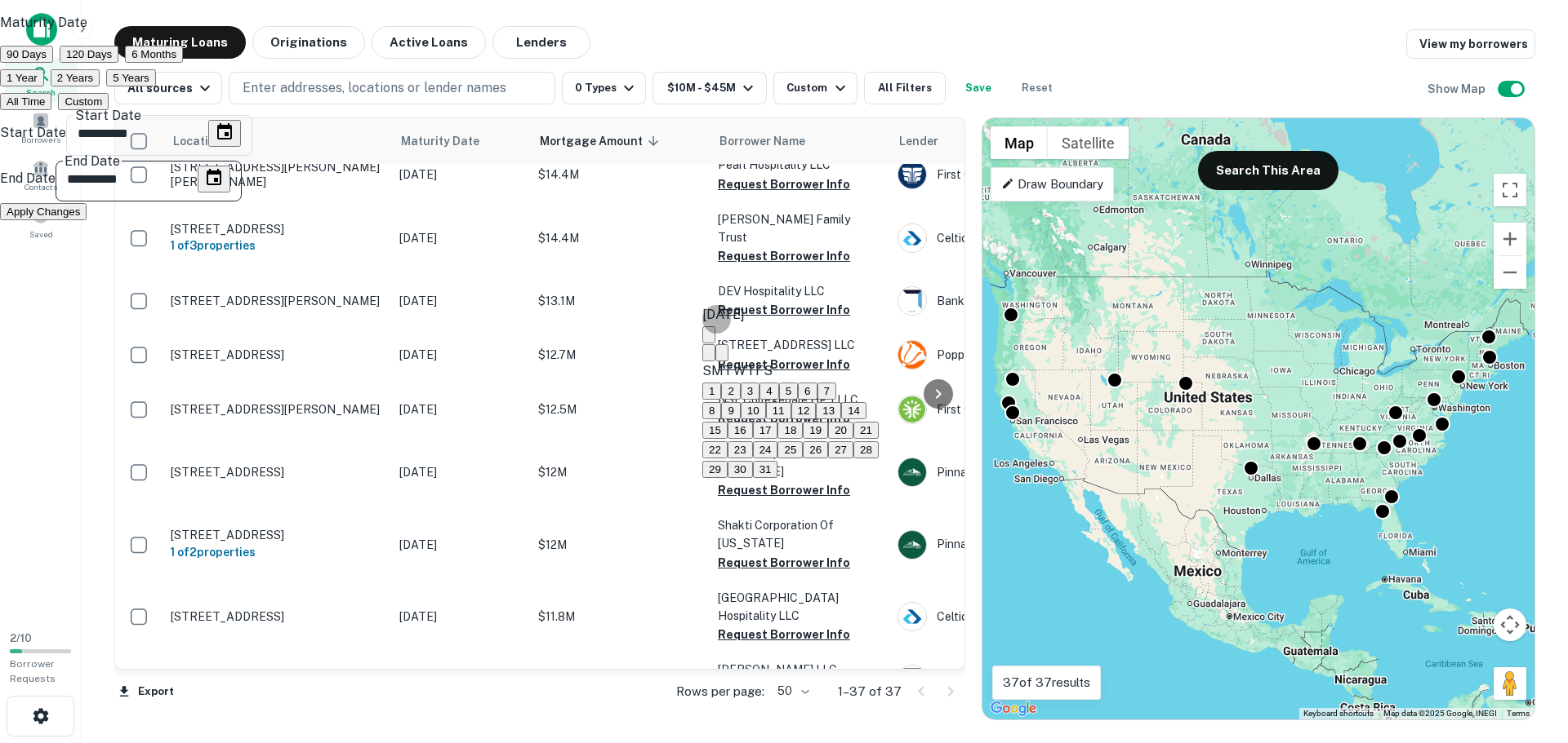
click at [709, 339] on icon "calendar view is open, switch to year view" at bounding box center [709, 339] width 0 height 0
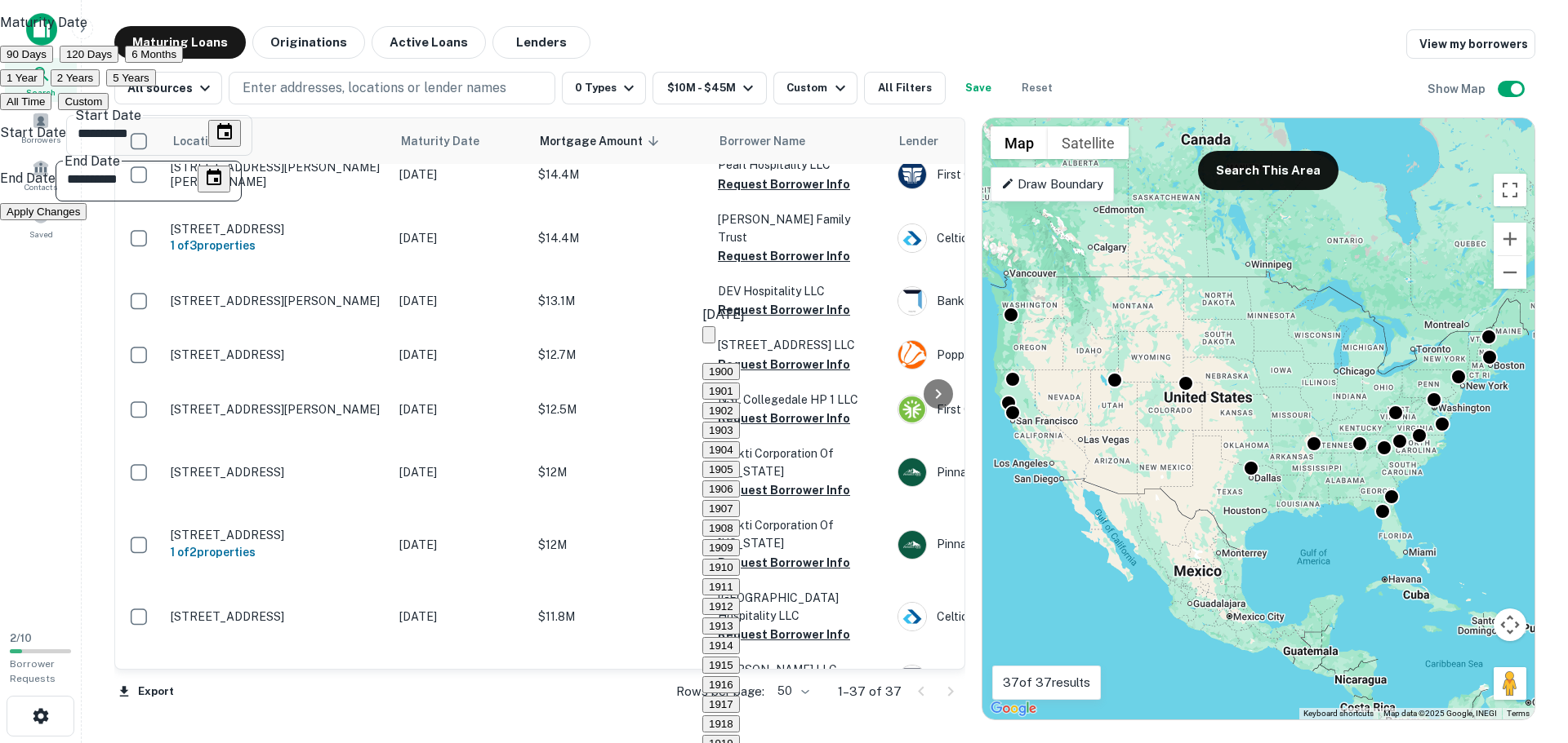
scroll to position [1550, 0]
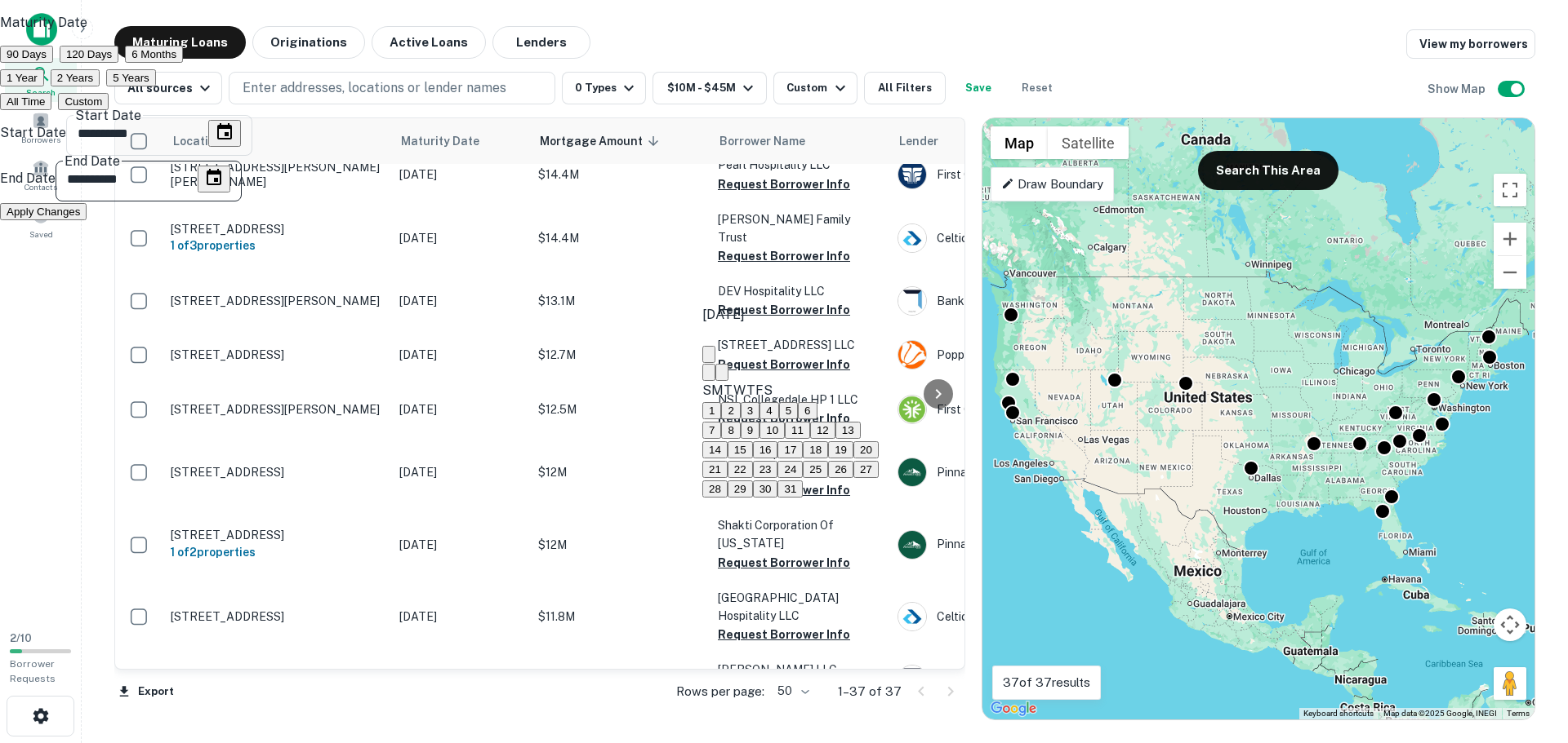
type input "**********"
click at [828, 459] on button "25" at bounding box center [815, 450] width 26 height 17
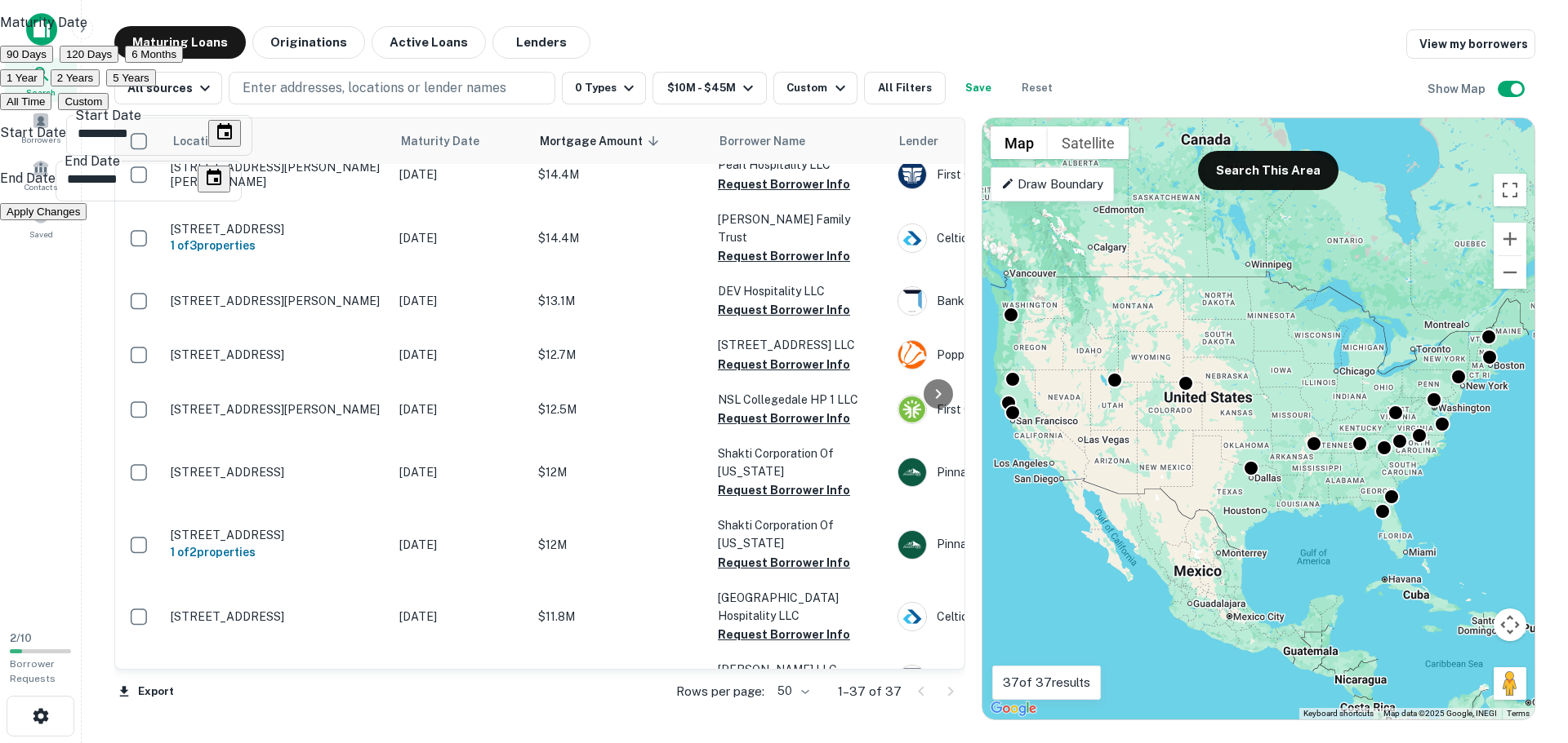
click at [87, 221] on button "Apply Changes" at bounding box center [43, 212] width 87 height 17
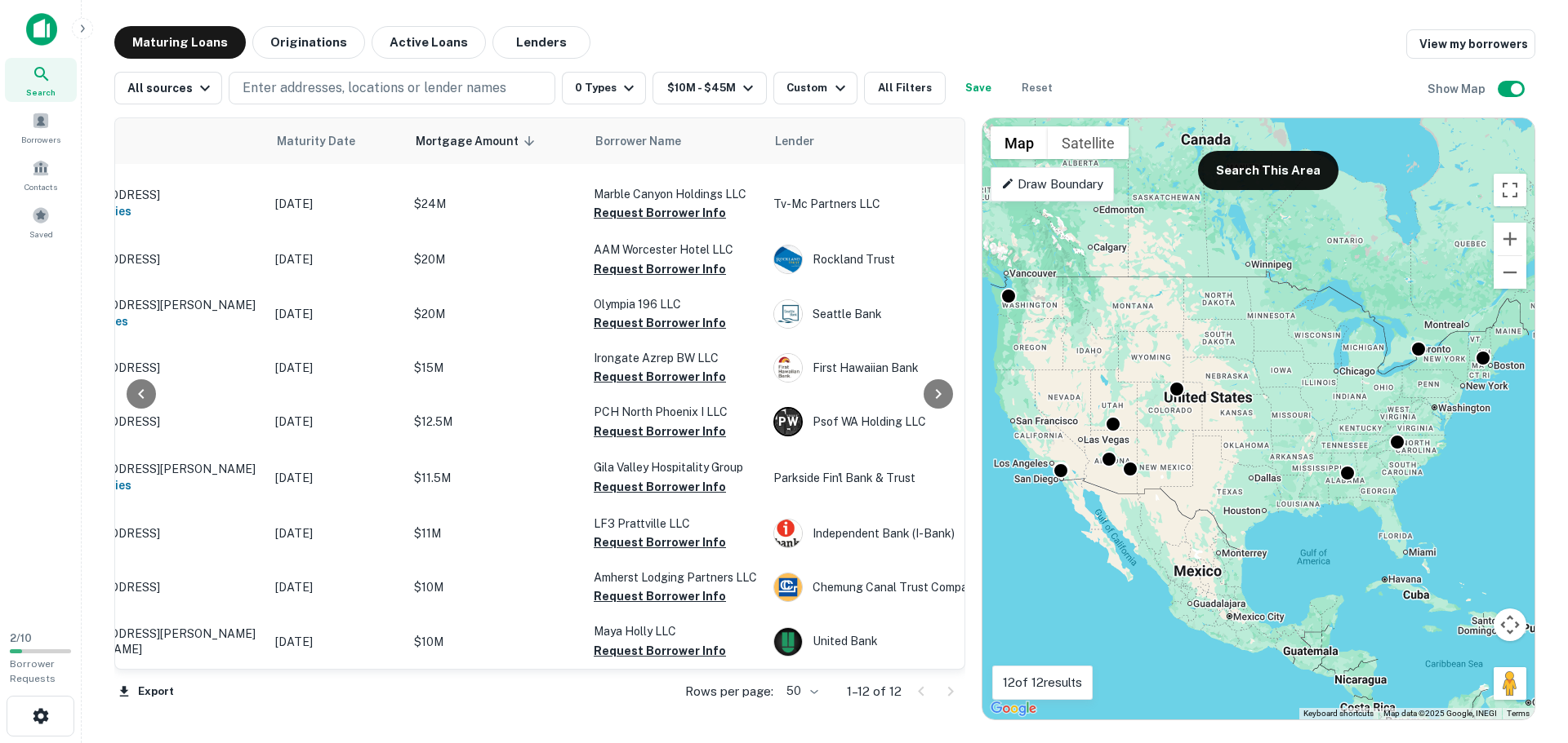
scroll to position [223, 0]
